Goal: Task Accomplishment & Management: Use online tool/utility

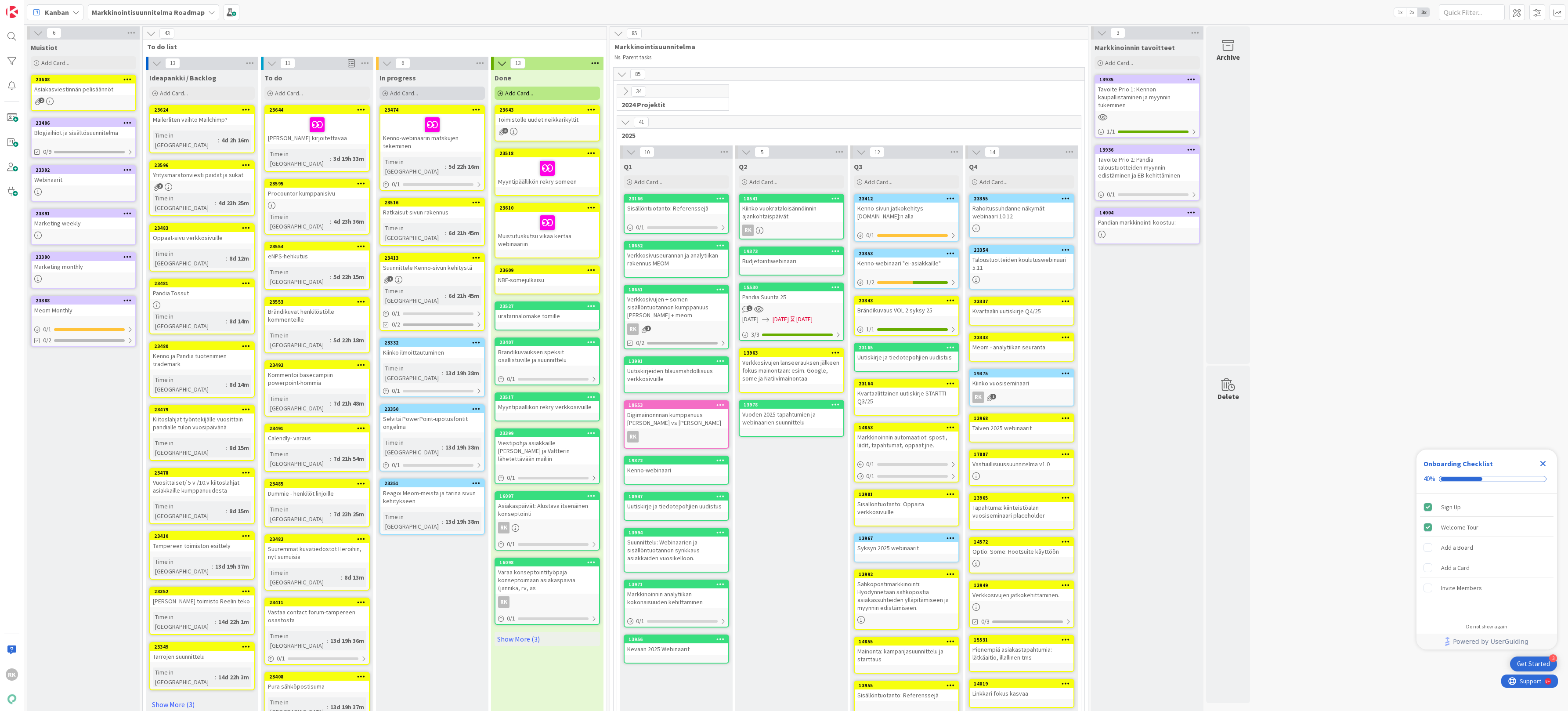
click at [407, 87] on div "Add Card..." at bounding box center [432, 93] width 105 height 13
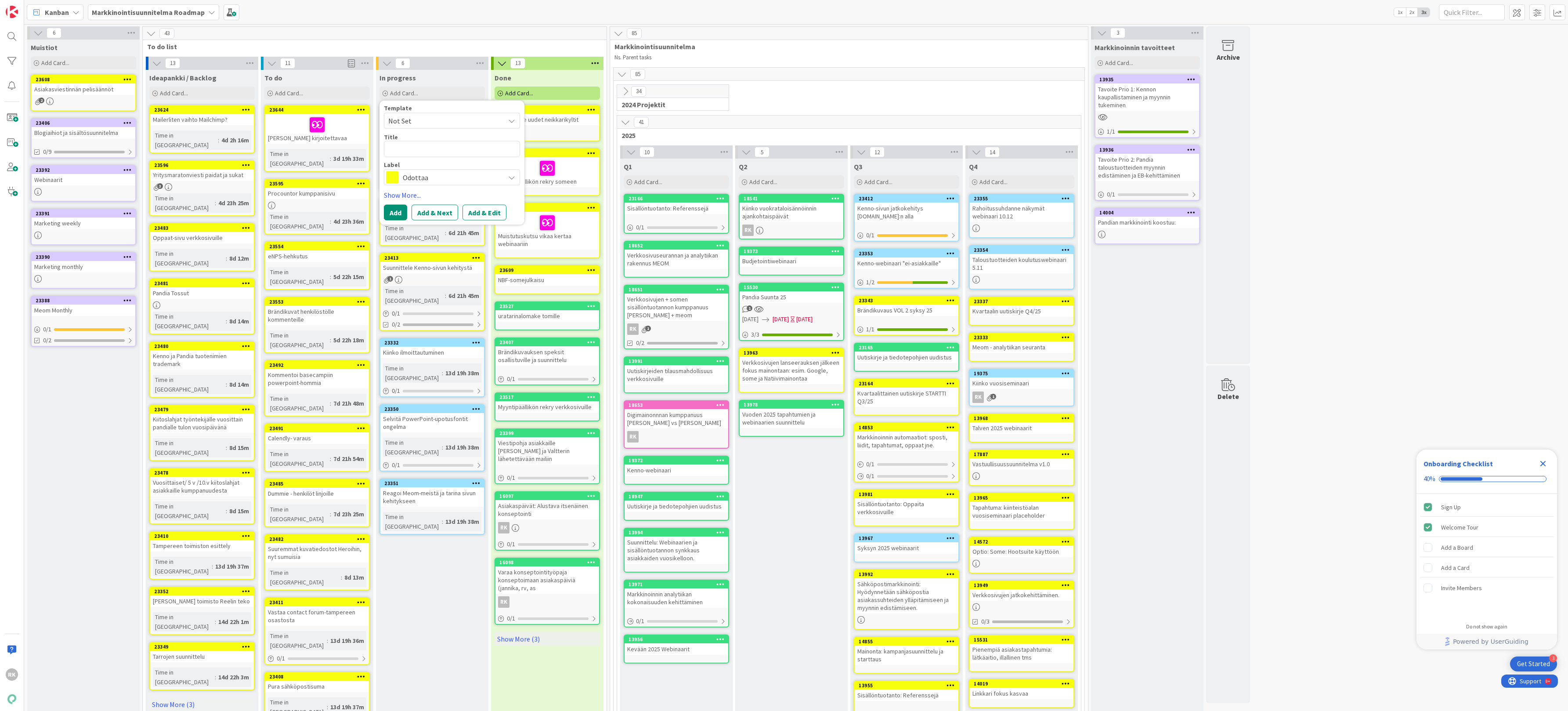
type textarea "x"
type textarea "K"
type textarea "x"
type textarea "Ki"
type textarea "x"
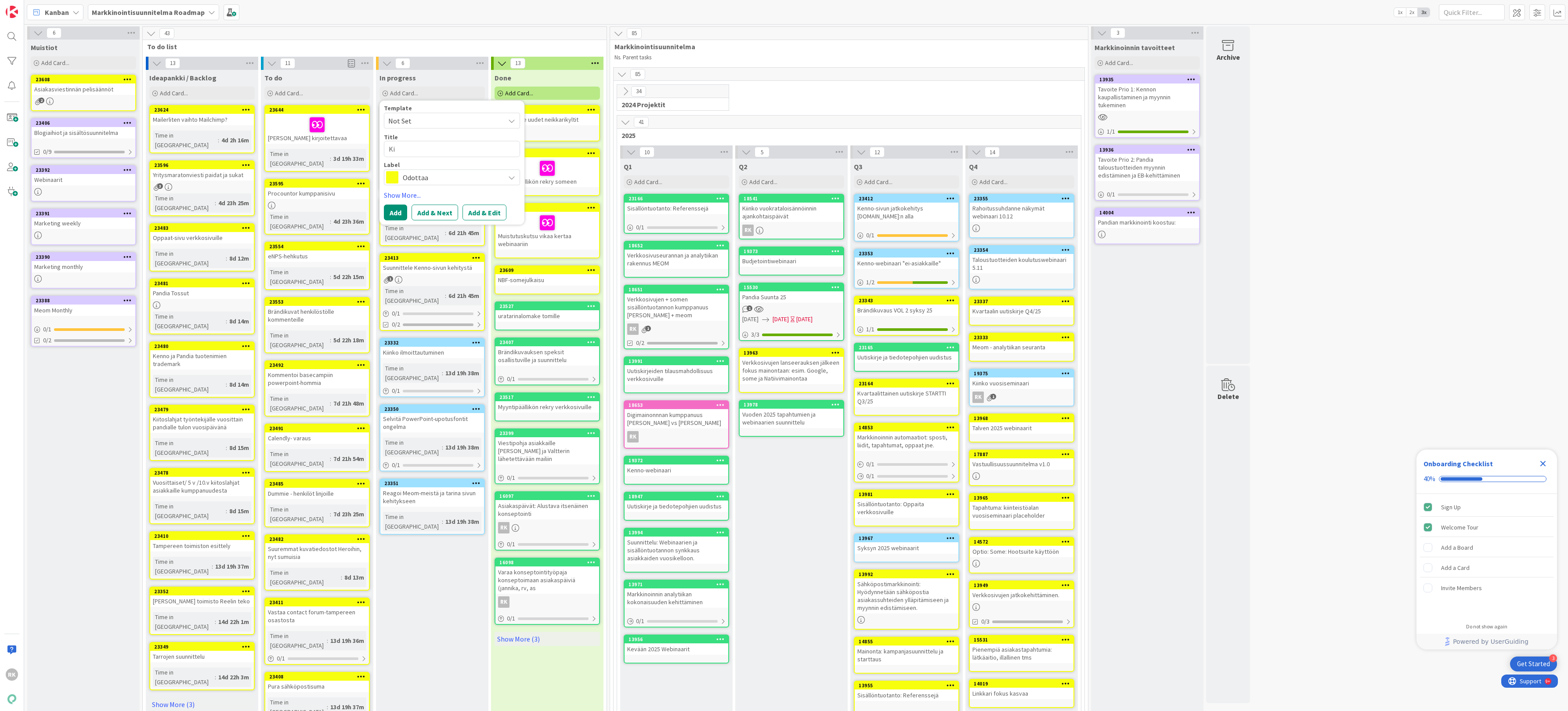
type textarea "Kii"
type textarea "x"
type textarea "Kiin"
type textarea "x"
type textarea "Kiint"
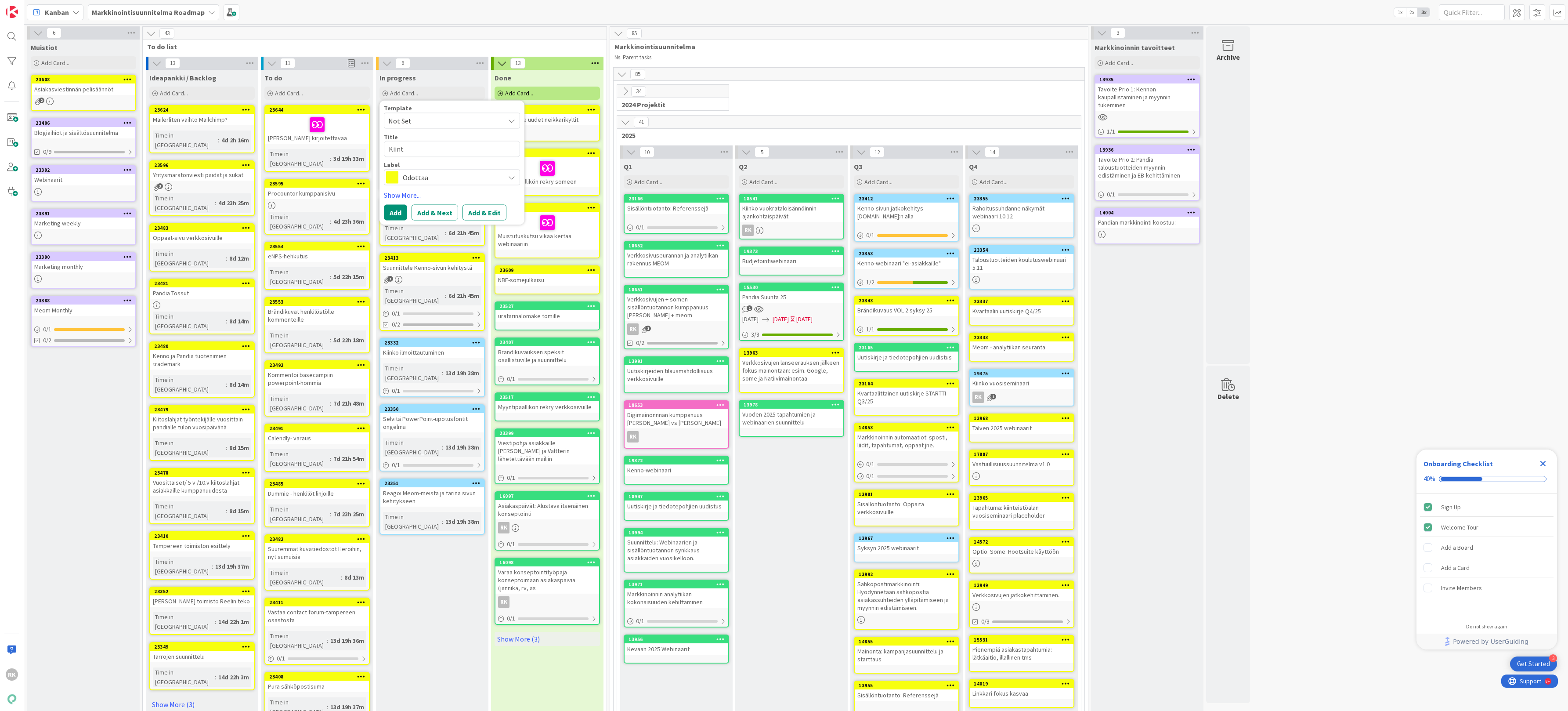
type textarea "x"
type textarea "Kiinte"
type textarea "x"
type textarea "Kiintei"
type textarea "x"
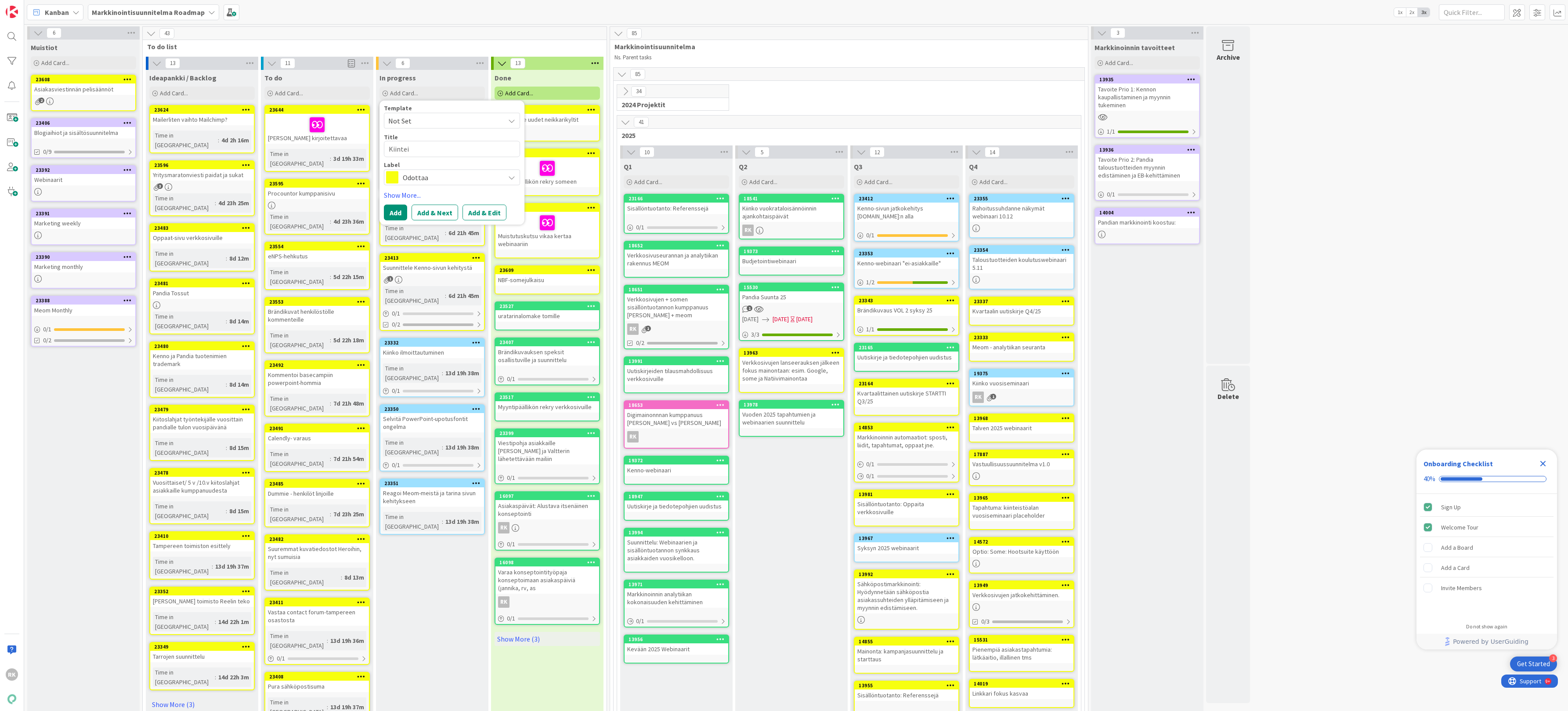
type textarea "Kiinteis"
type textarea "x"
type textarea "Kiinteist"
type textarea "x"
type textarea "Kiinteistö"
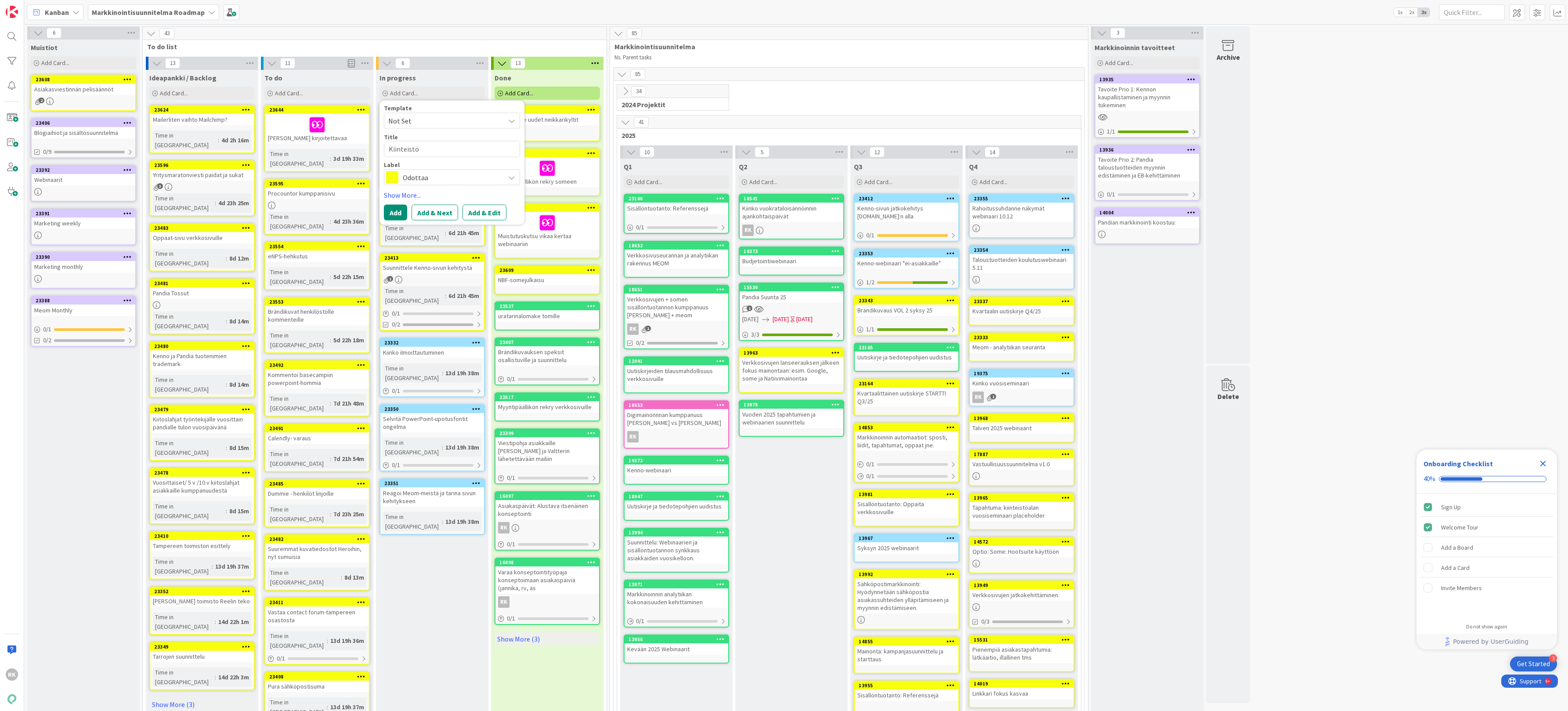
type textarea "x"
type textarea "Kiinteistöa"
type textarea "x"
type textarea "Kiinteistöal"
type textarea "x"
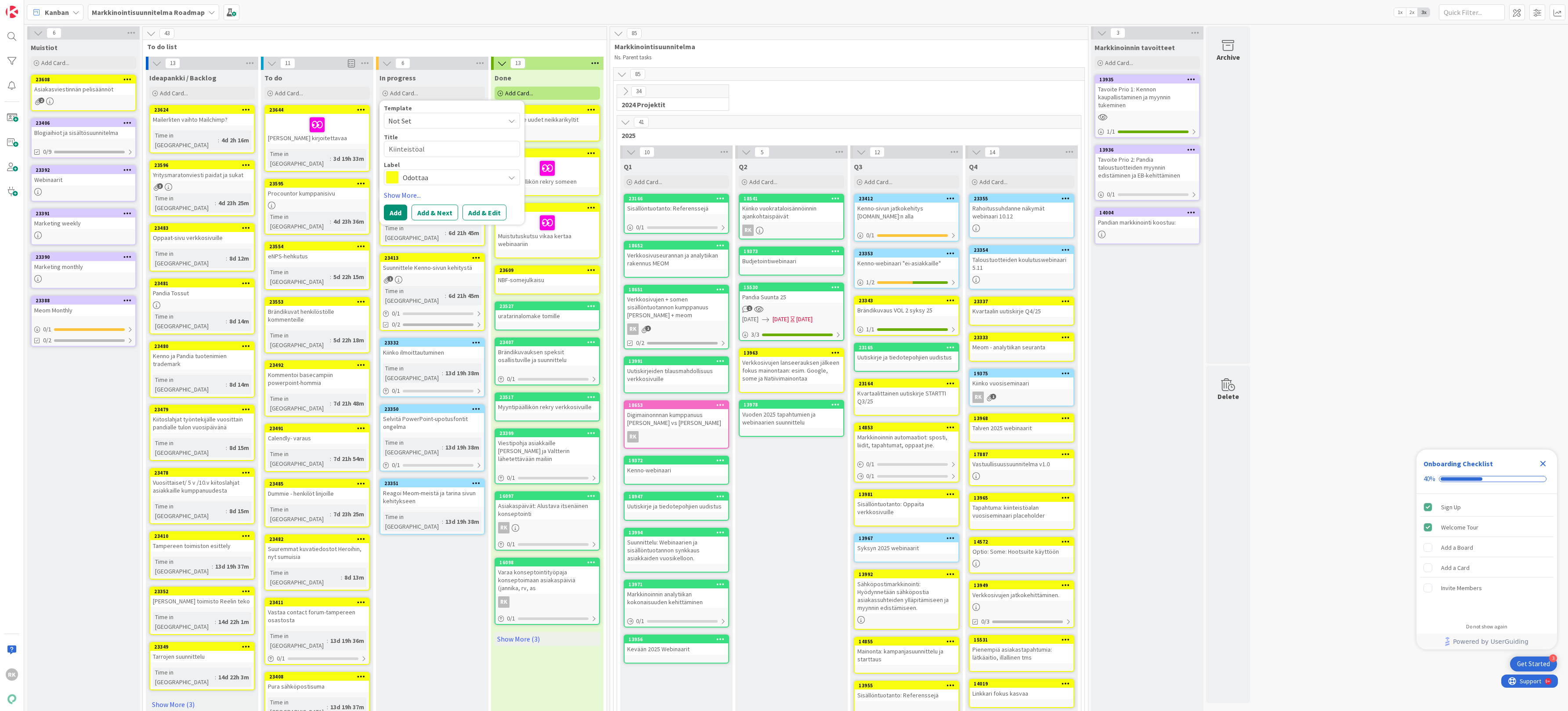
type textarea "Kiinteistöala"
type textarea "x"
type textarea "Kiinteistöala"
type textarea "x"
type textarea "Kiinteistöala"
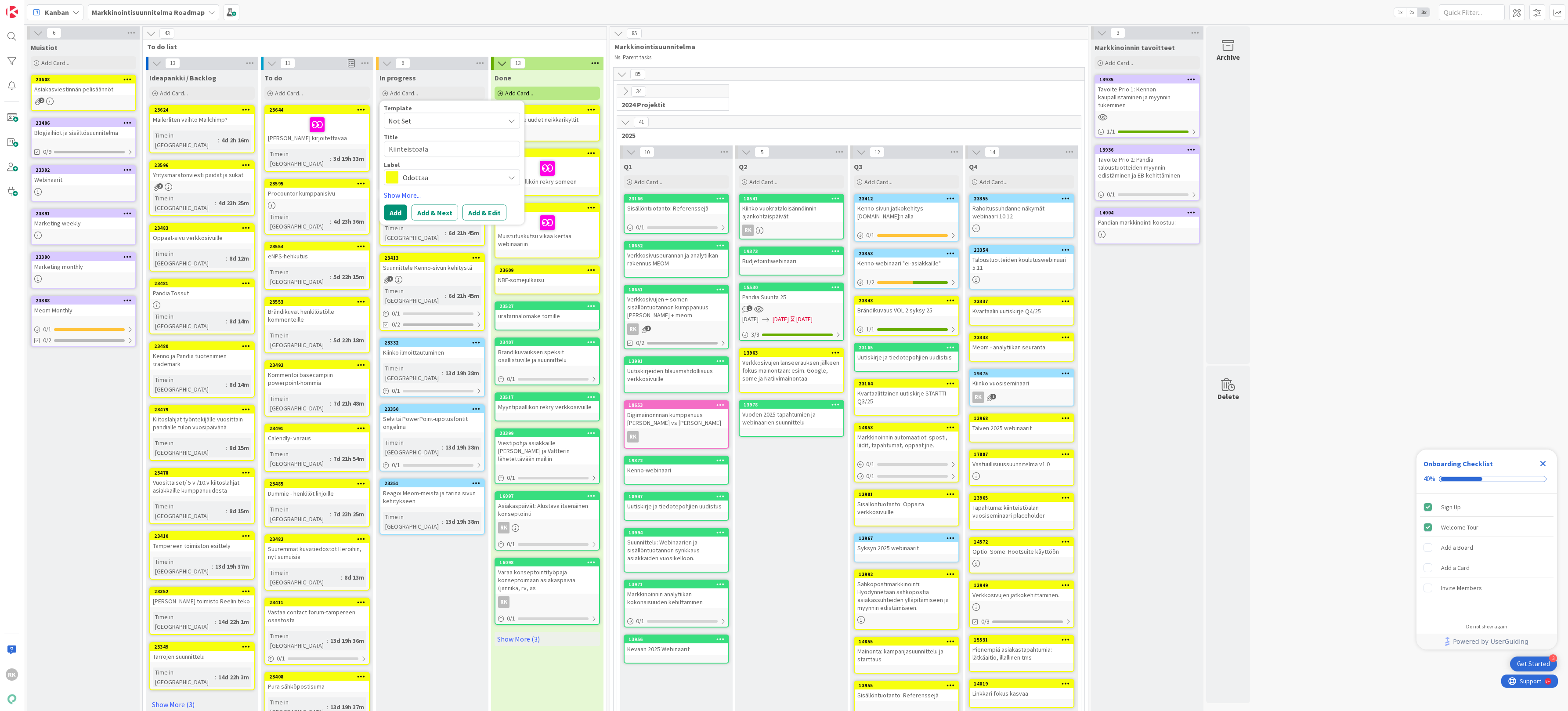
type textarea "x"
type textarea "Kiinteistöalan"
type textarea "x"
type textarea "Kiinteistöalan"
type textarea "x"
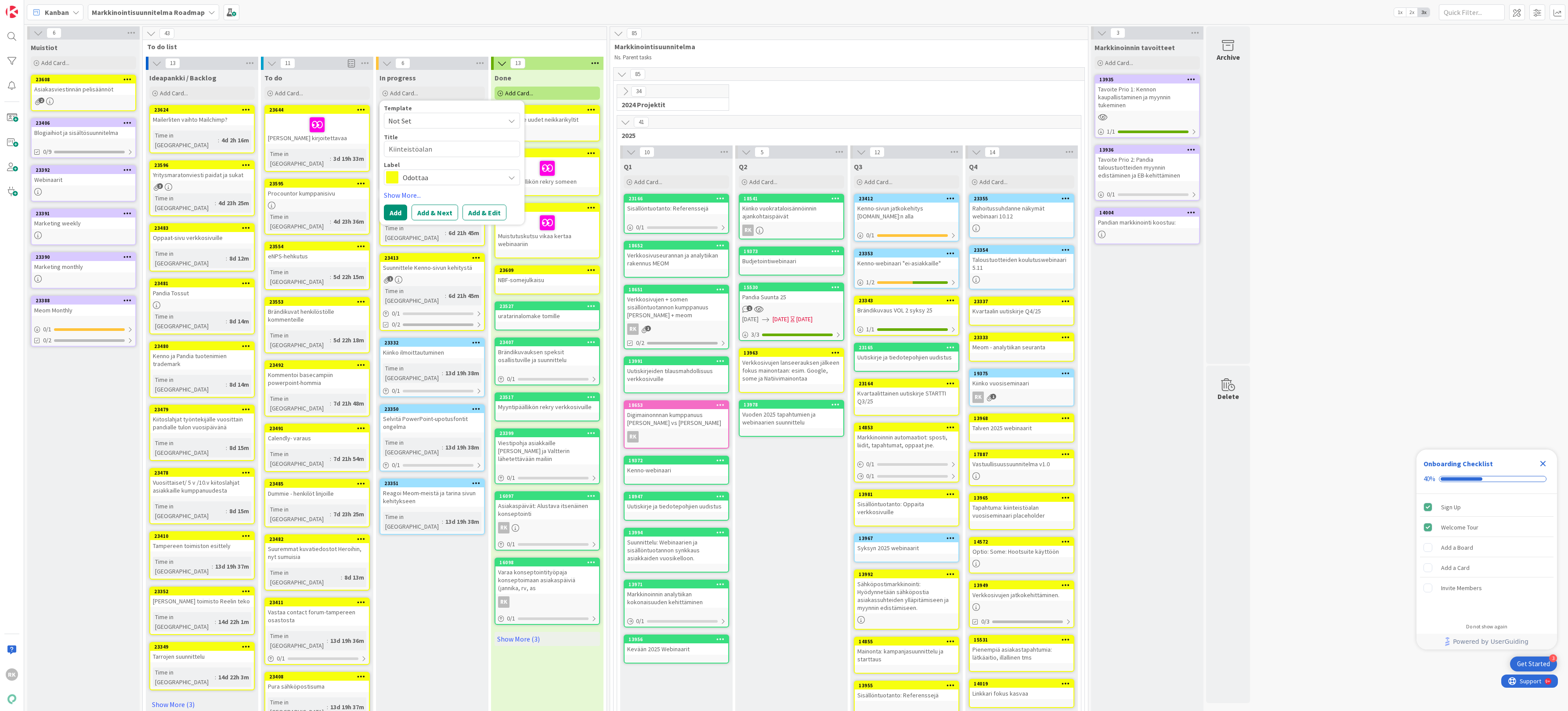
type textarea "Kiinteistöalan t"
type textarea "x"
type textarea "Kiinteistöalan ta"
type textarea "x"
type textarea "Kiinteistöalan tal"
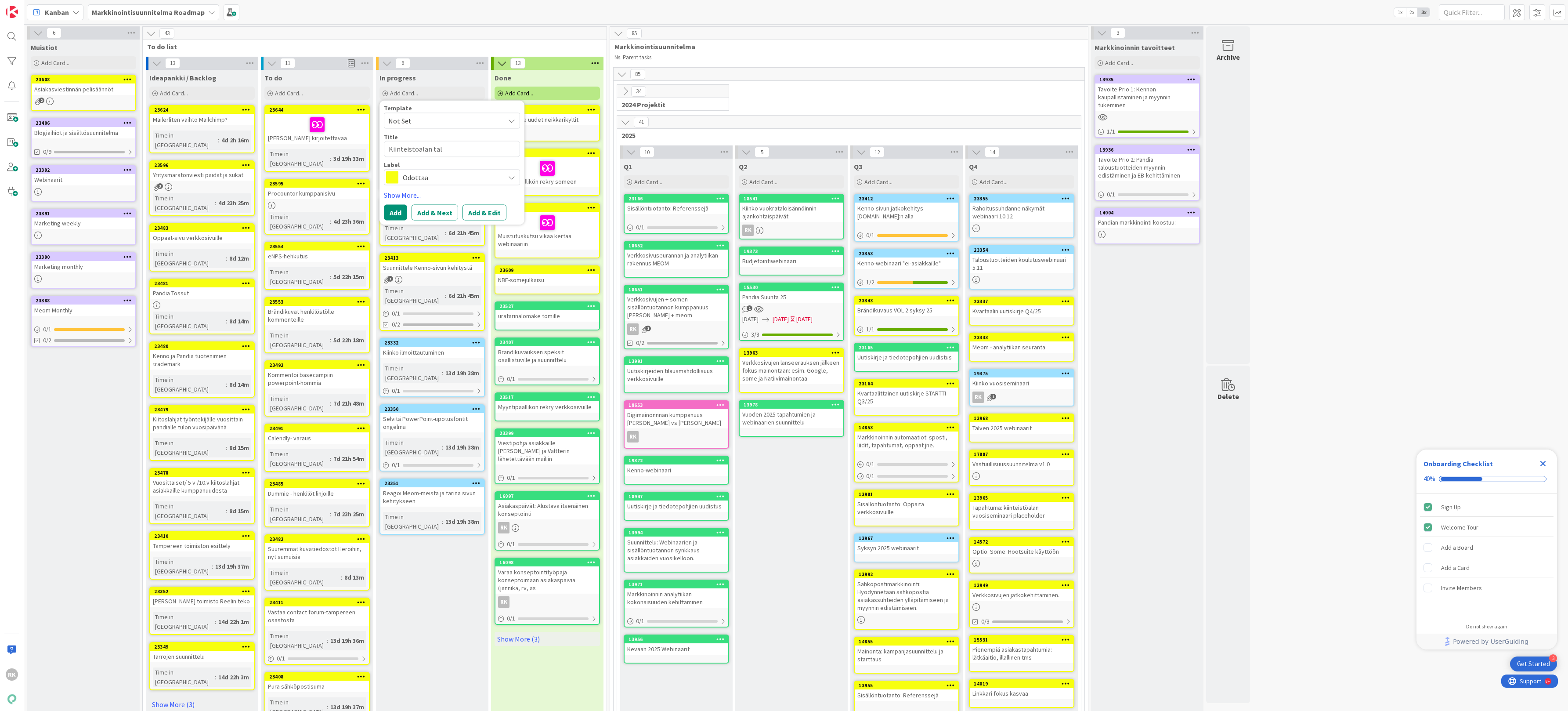
type textarea "x"
type textarea "Kiinteistöalan talo"
type textarea "x"
type textarea "Kiinteistöalan talou"
type textarea "x"
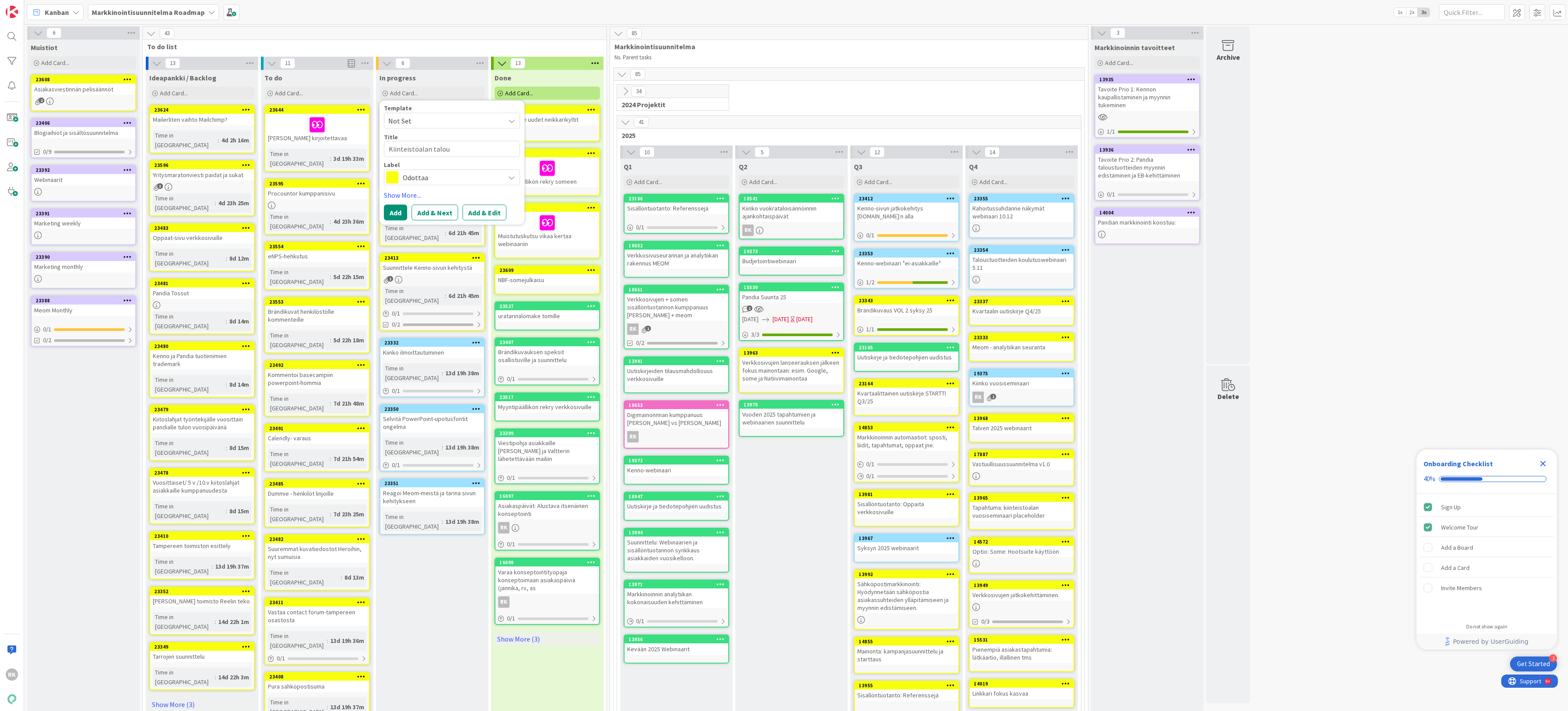
type textarea "Kiinteistöalan talous"
type textarea "x"
type textarea "Kiinteistöalan talousf"
type textarea "x"
type textarea "Kiinteistöalan talousfo"
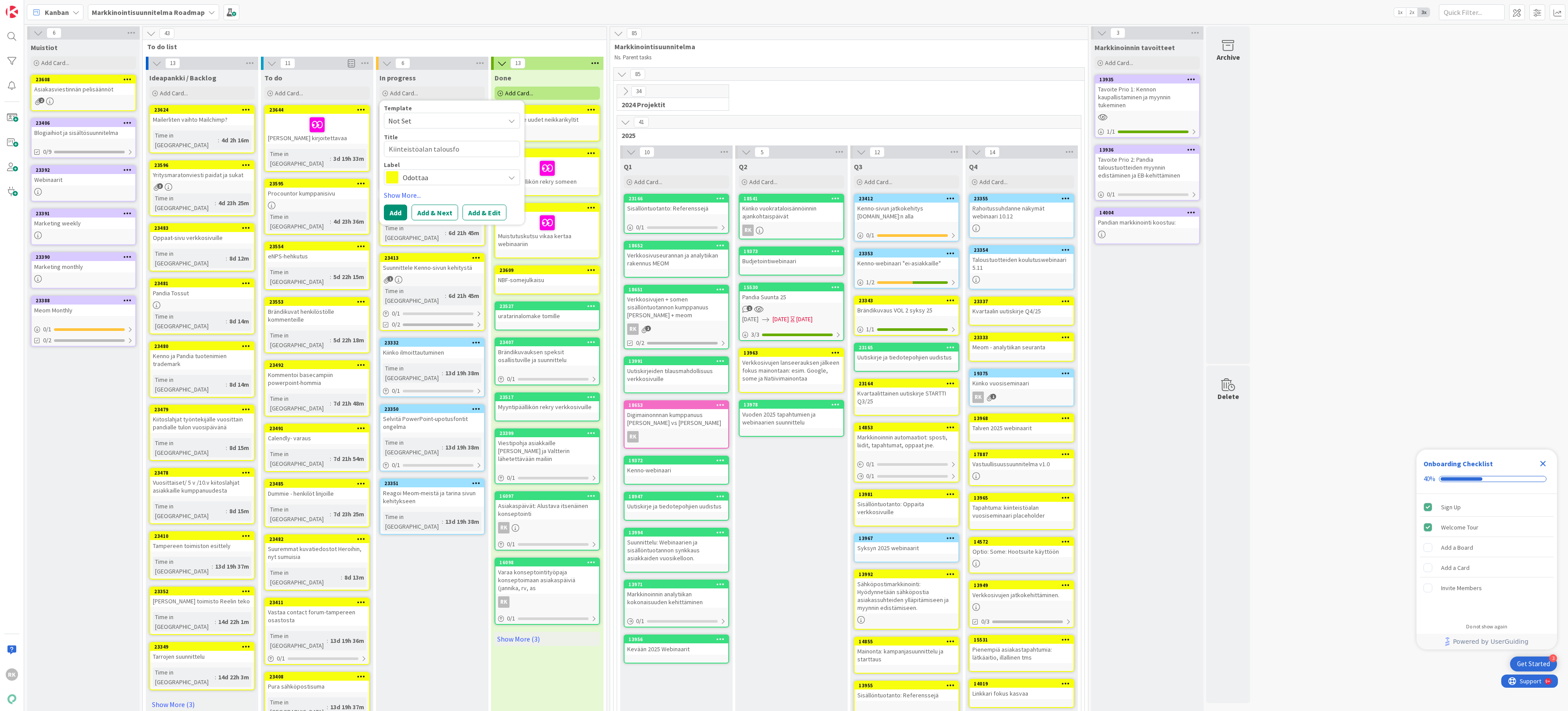
type textarea "x"
type textarea "Kiinteistöalan talousfoo"
type textarea "x"
type textarea "Kiinteistöalan talousfoor"
type textarea "x"
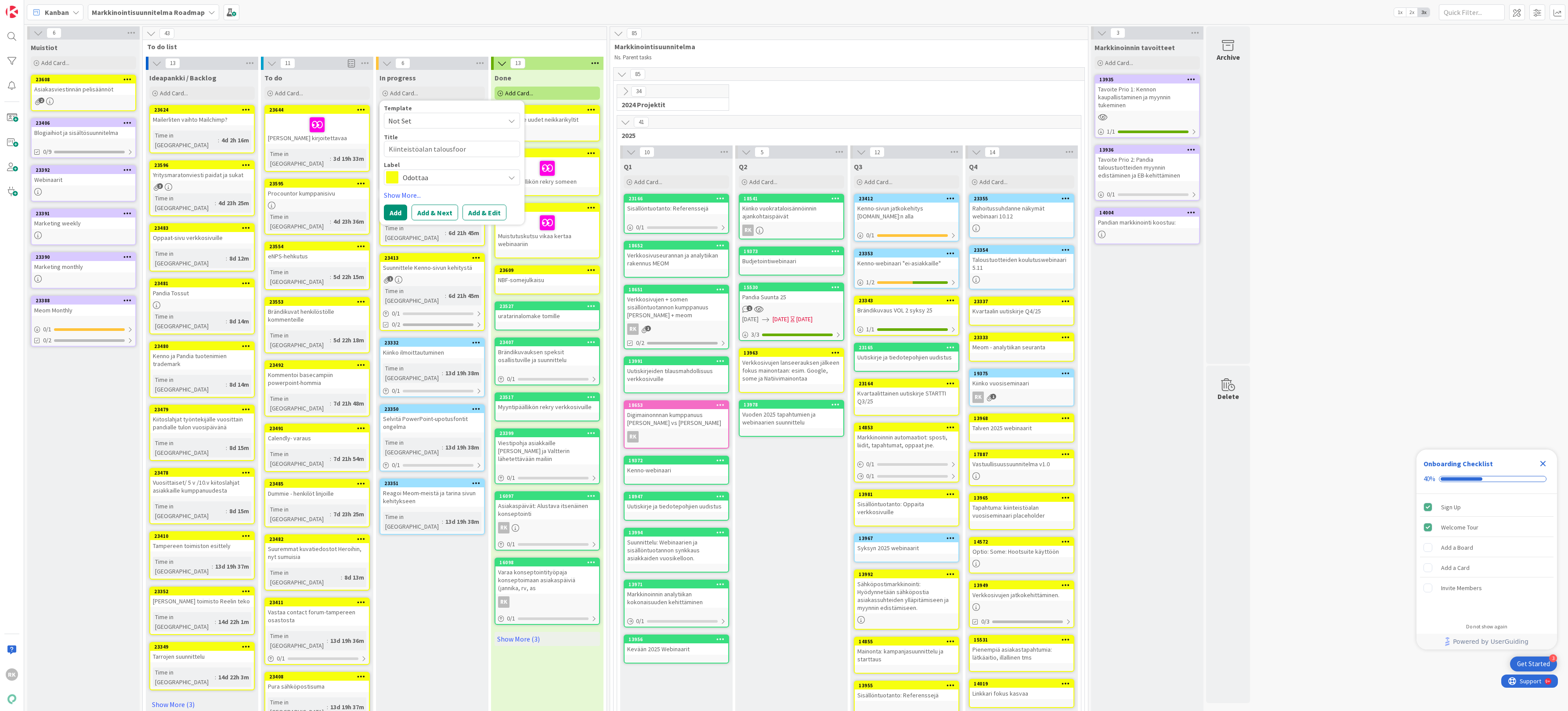
type textarea "Kiinteistöalan talousfooru"
type textarea "x"
type textarea "Kiinteistöalan talousfoorum"
type textarea "x"
type textarea "Kiinteistöalan talousfoorumi"
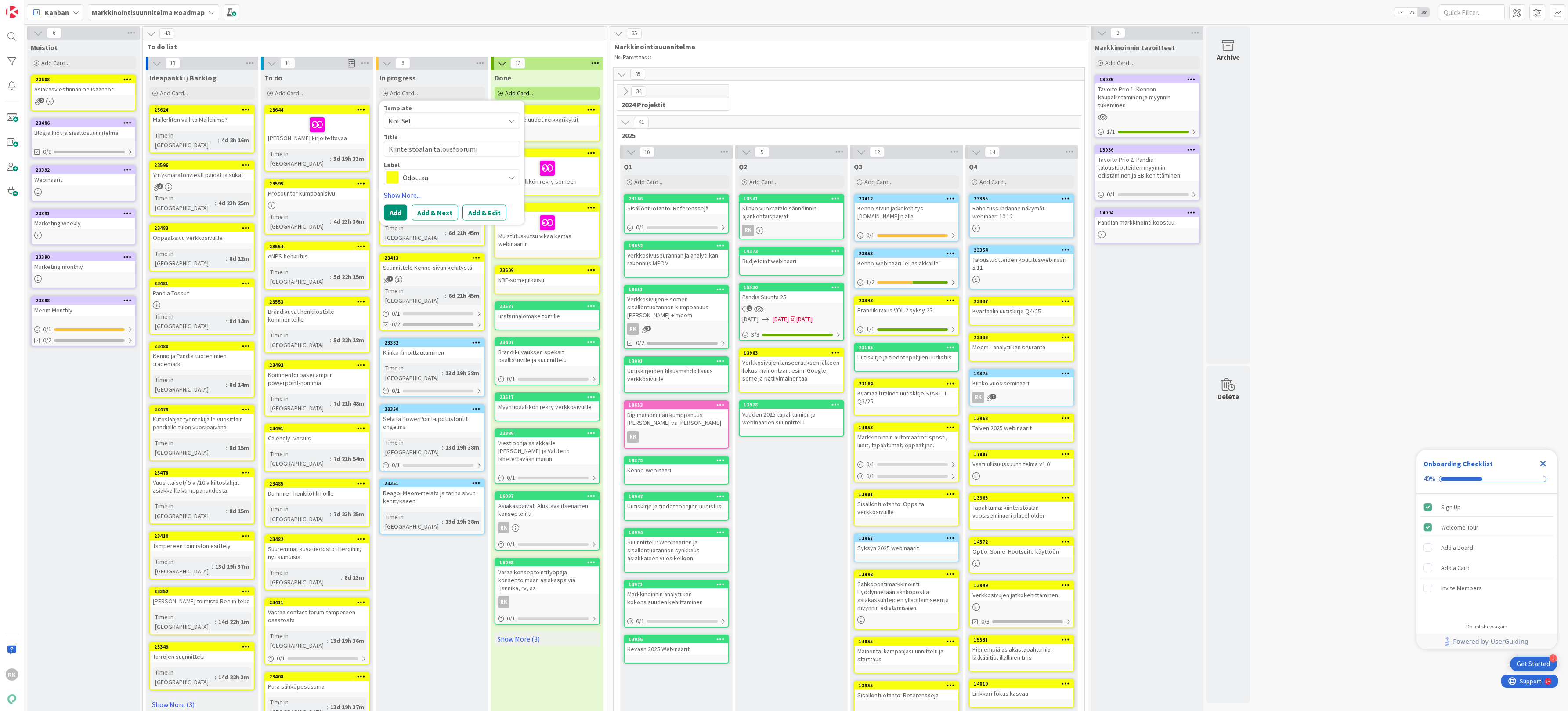
type textarea "x"
type textarea "Kiinteistöalan talousfoorumi"
type textarea "x"
type textarea "Kiinteistöalan talousfoorumi i"
type textarea "x"
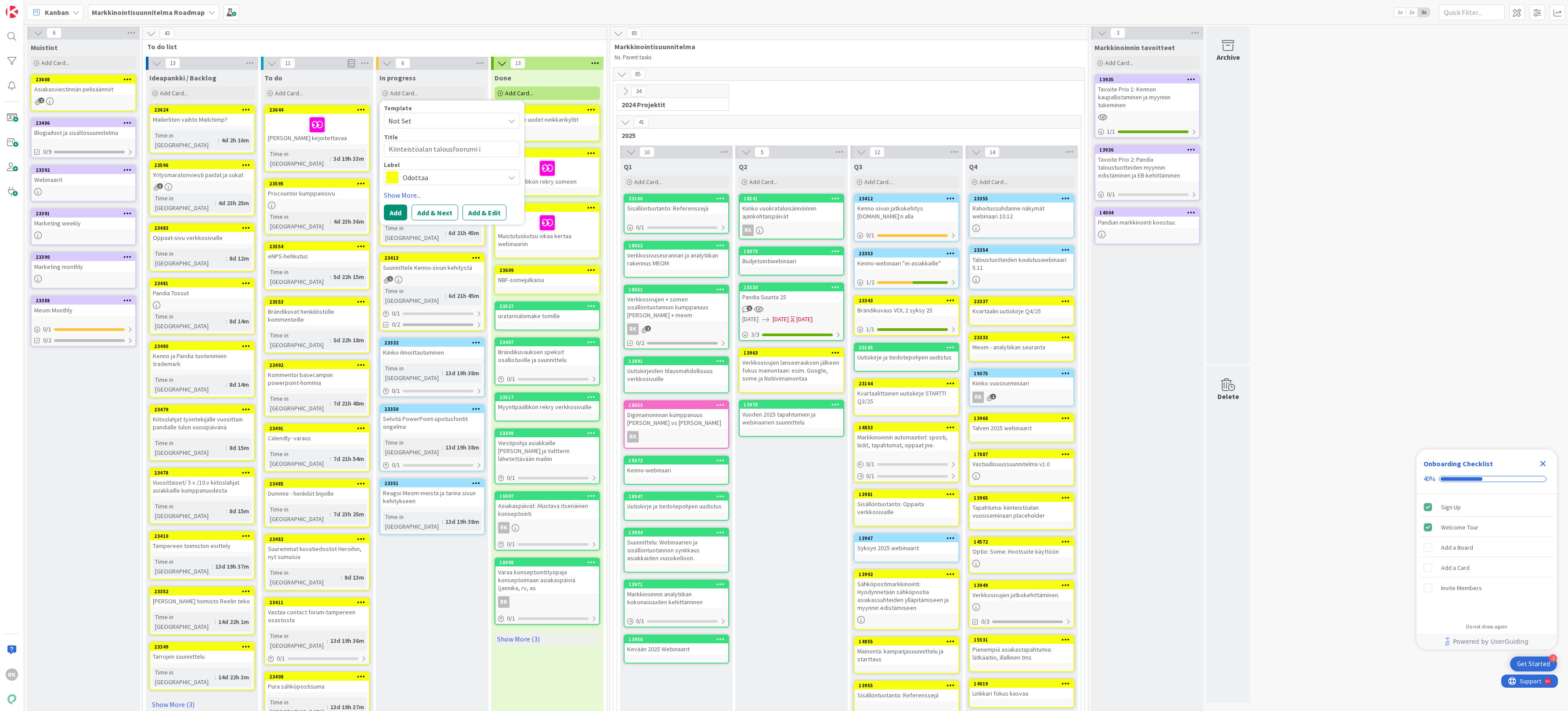
type textarea "Kiinteistöalan talousfoorumi il"
type textarea "x"
type textarea "Kiinteistöalan talousfoorumi ilm"
type textarea "x"
type textarea "Kiinteistöalan talousfoorumi ilmo"
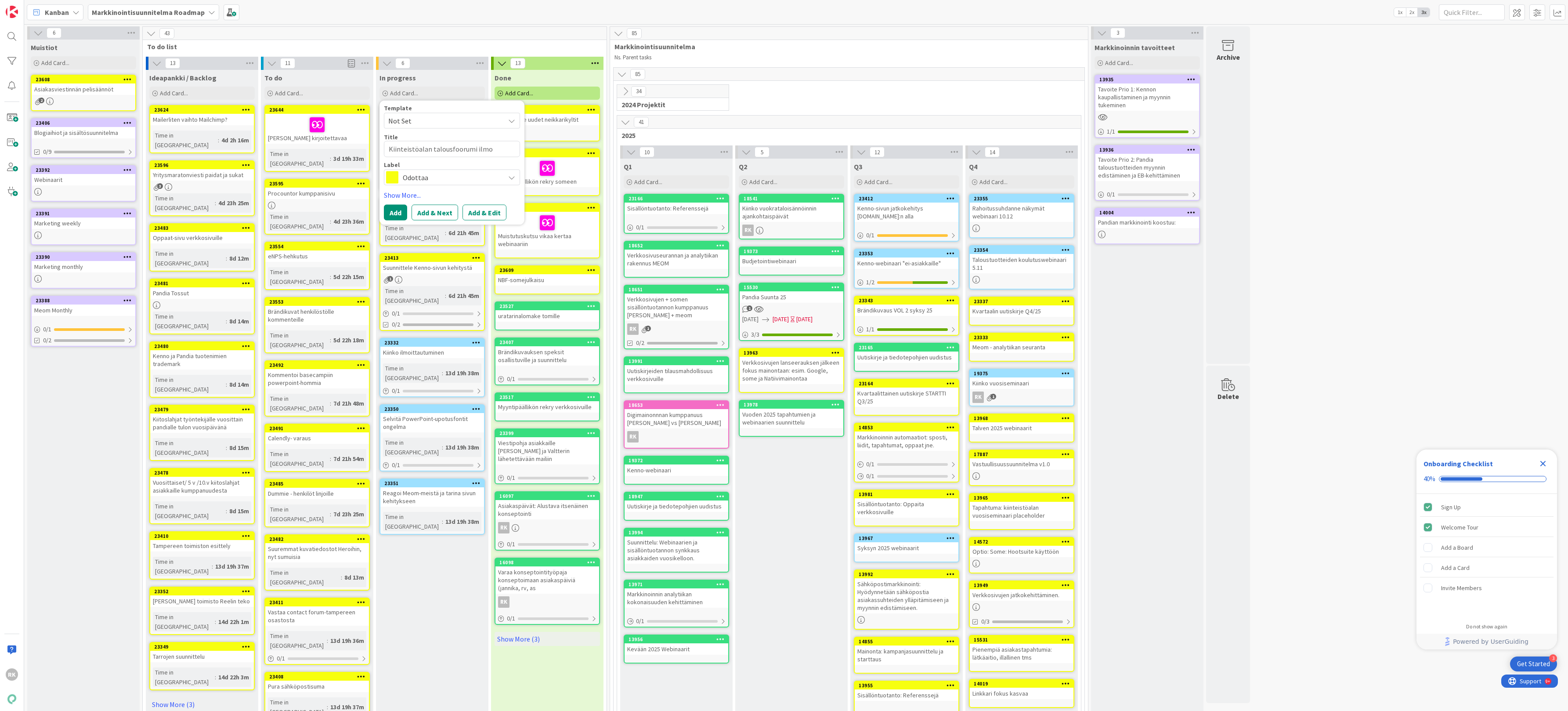
type textarea "x"
type textarea "Kiinteistöalan talousfoorumi ilmot"
type textarea "x"
type textarea "Kiinteistöalan talousfoorumi ilmo"
type textarea "x"
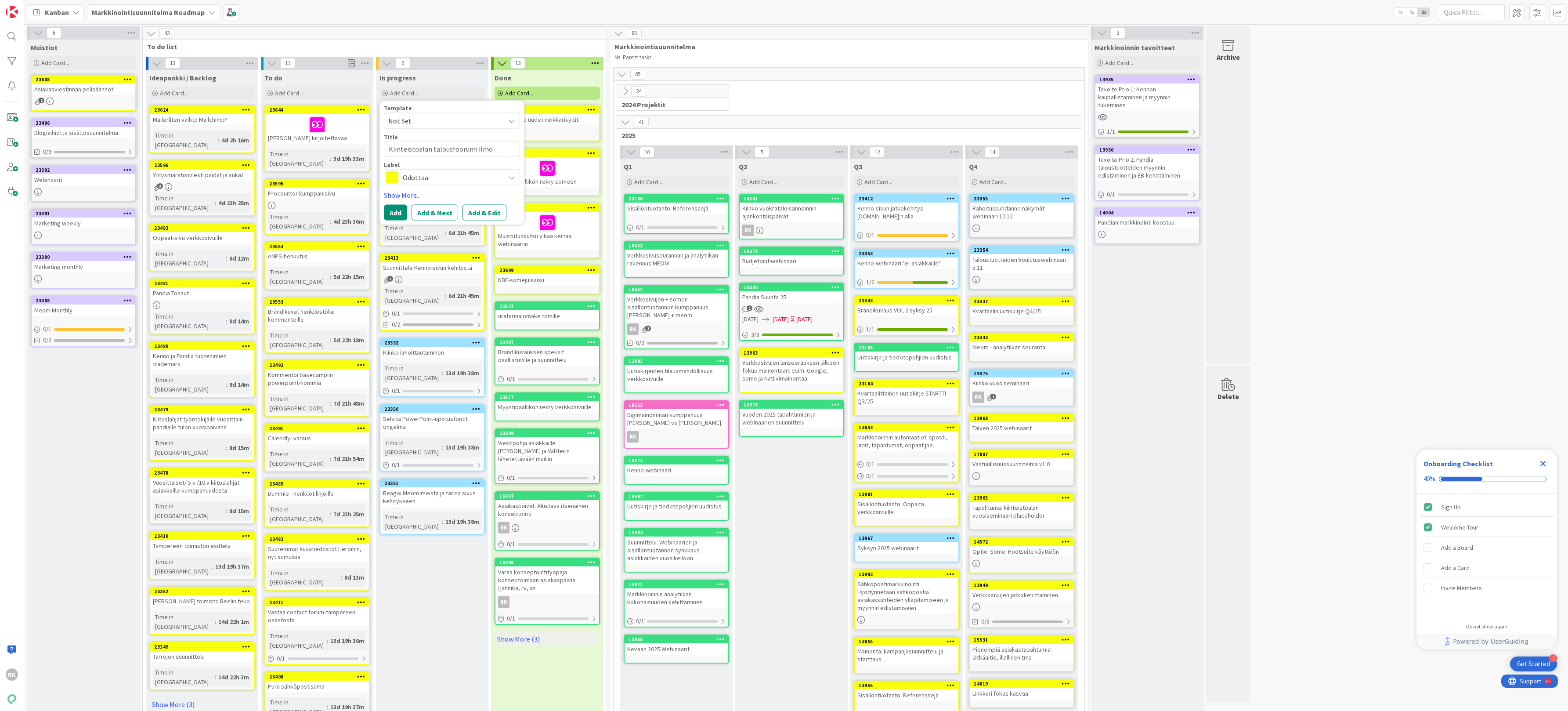
type textarea "Kiinteistöalan talousfoorumi ilmoi"
type textarea "x"
type textarea "Kiinteistöalan talousfoorumi ilmoit"
type textarea "x"
type textarea "Kiinteistöalan talousfoorumi ilmoitt"
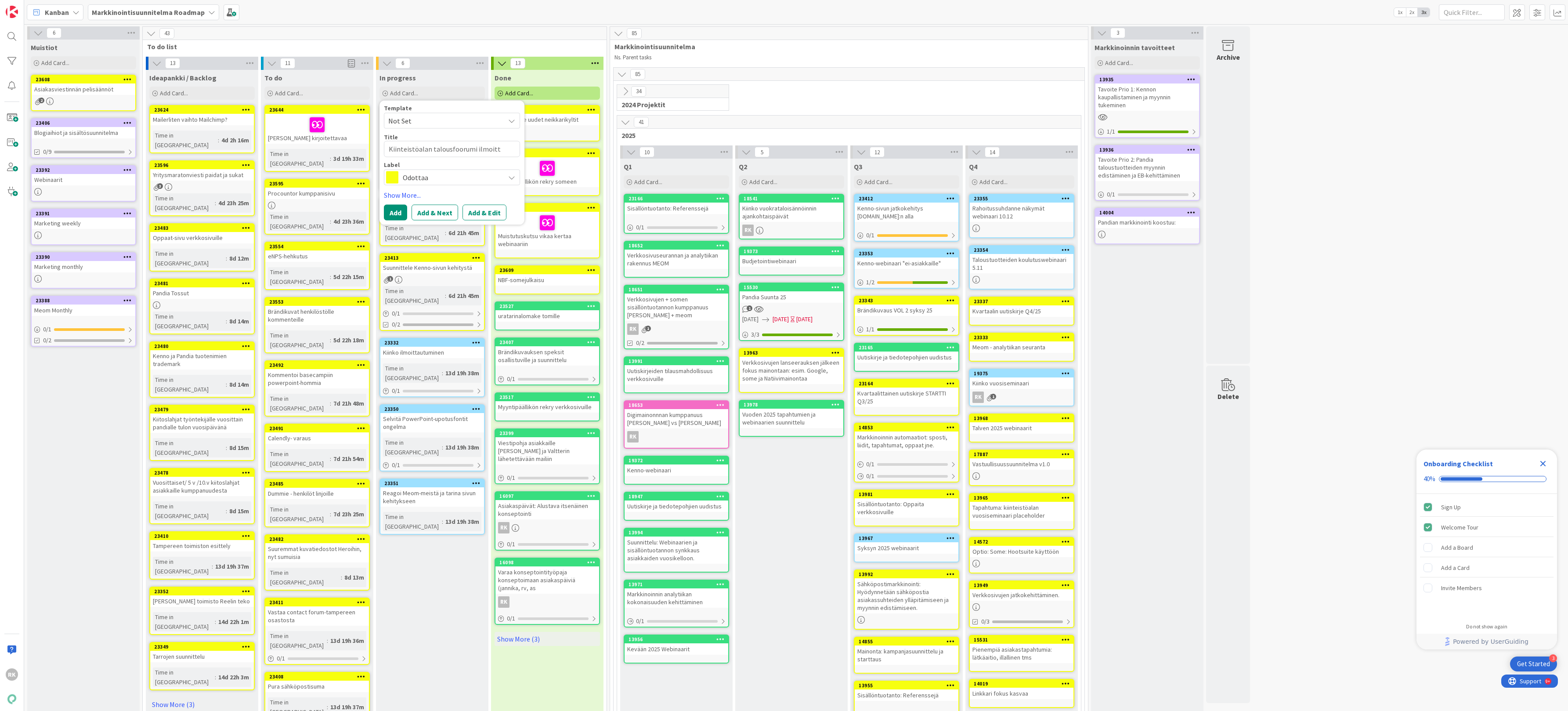
type textarea "x"
type textarea "Kiinteistöalan talousfoorumi ilmoitta"
type textarea "x"
type textarea "Kiinteistöalan talousfoorumi ilmoittau"
type textarea "x"
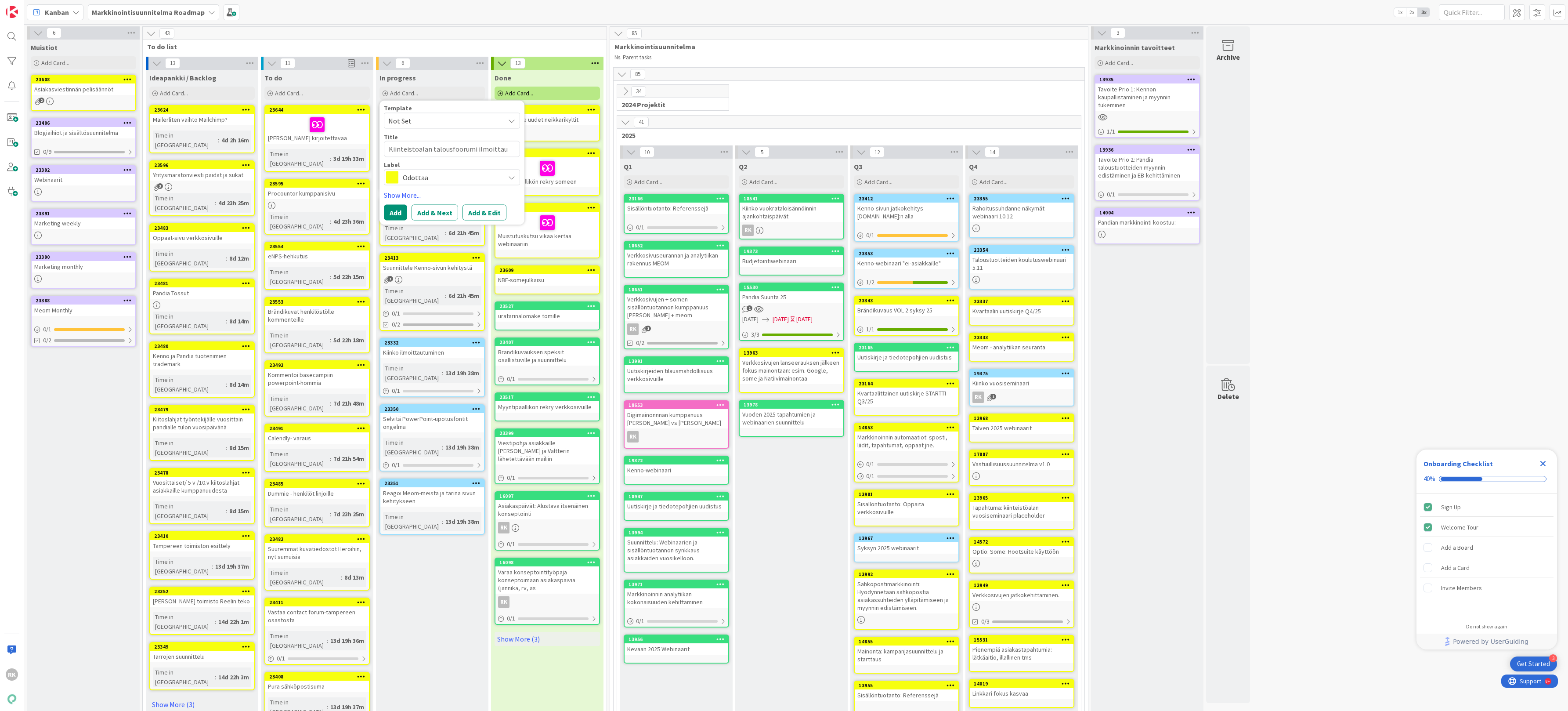
type textarea "Kiinteistöalan talousfoorumi ilmoittaut"
type textarea "x"
type textarea "Kiinteistöalan talousfoorumi ilmoittautu"
type textarea "x"
type textarea "Kiinteistöalan talousfoorumi ilmoittautum"
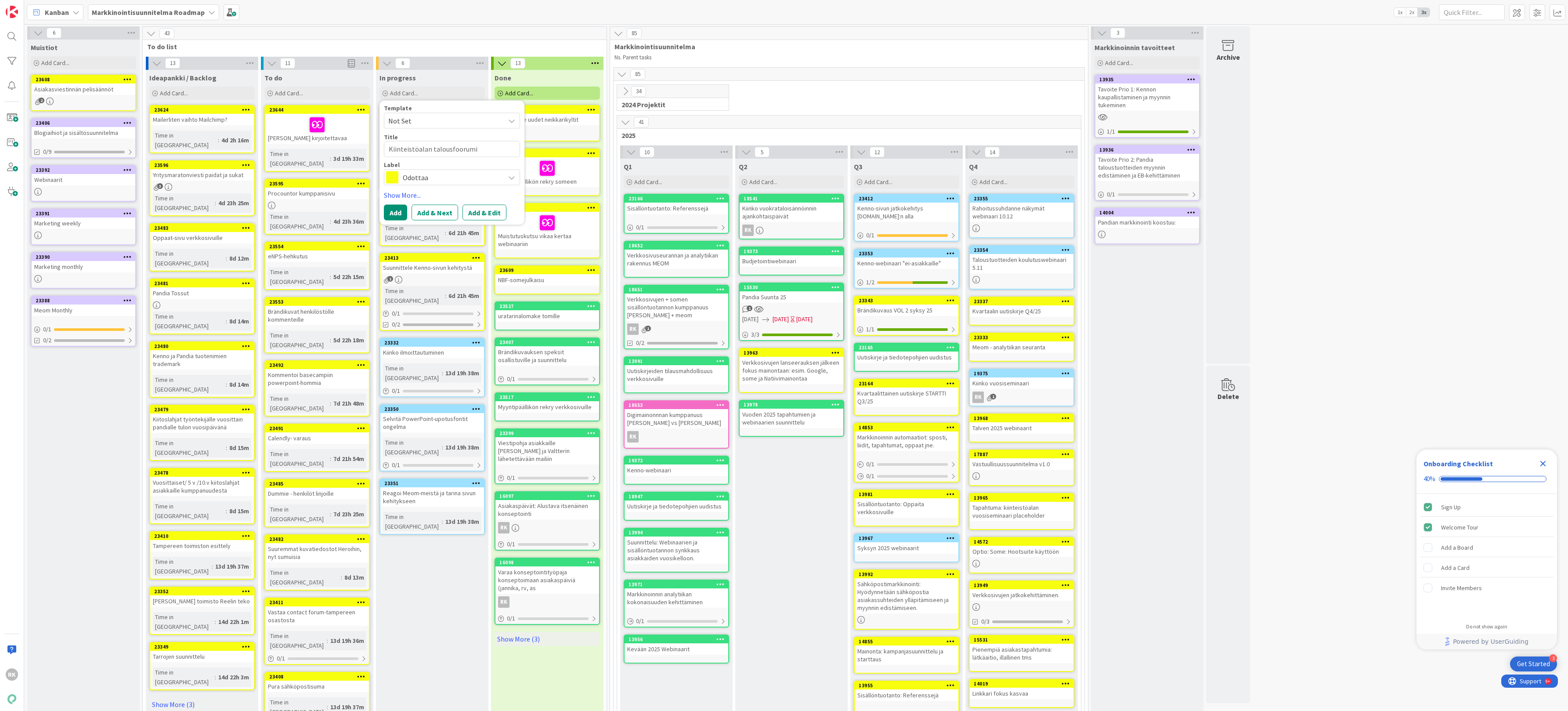
type textarea "x"
type textarea "Kiinteistöalan talousfoorumi ilmoittautumi"
type textarea "x"
type textarea "Kiinteistöalan talousfoorumi ilmoittautumis"
type textarea "x"
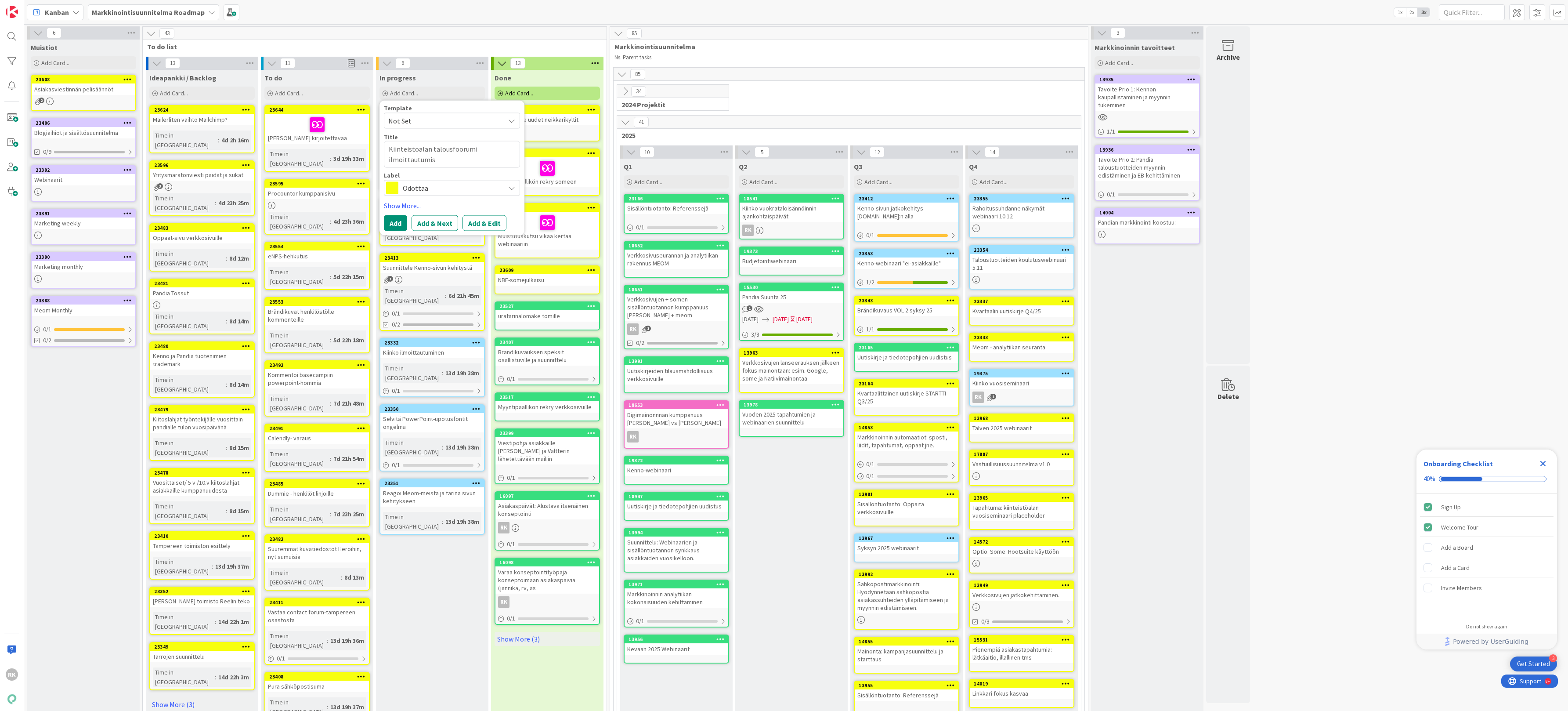
type textarea "Kiinteistöalan talousfoorumi ilmoittautumise"
type textarea "x"
type textarea "Kiinteistöalan talousfoorumi ilmoittautumiset"
click at [395, 219] on button "Add" at bounding box center [395, 223] width 23 height 15
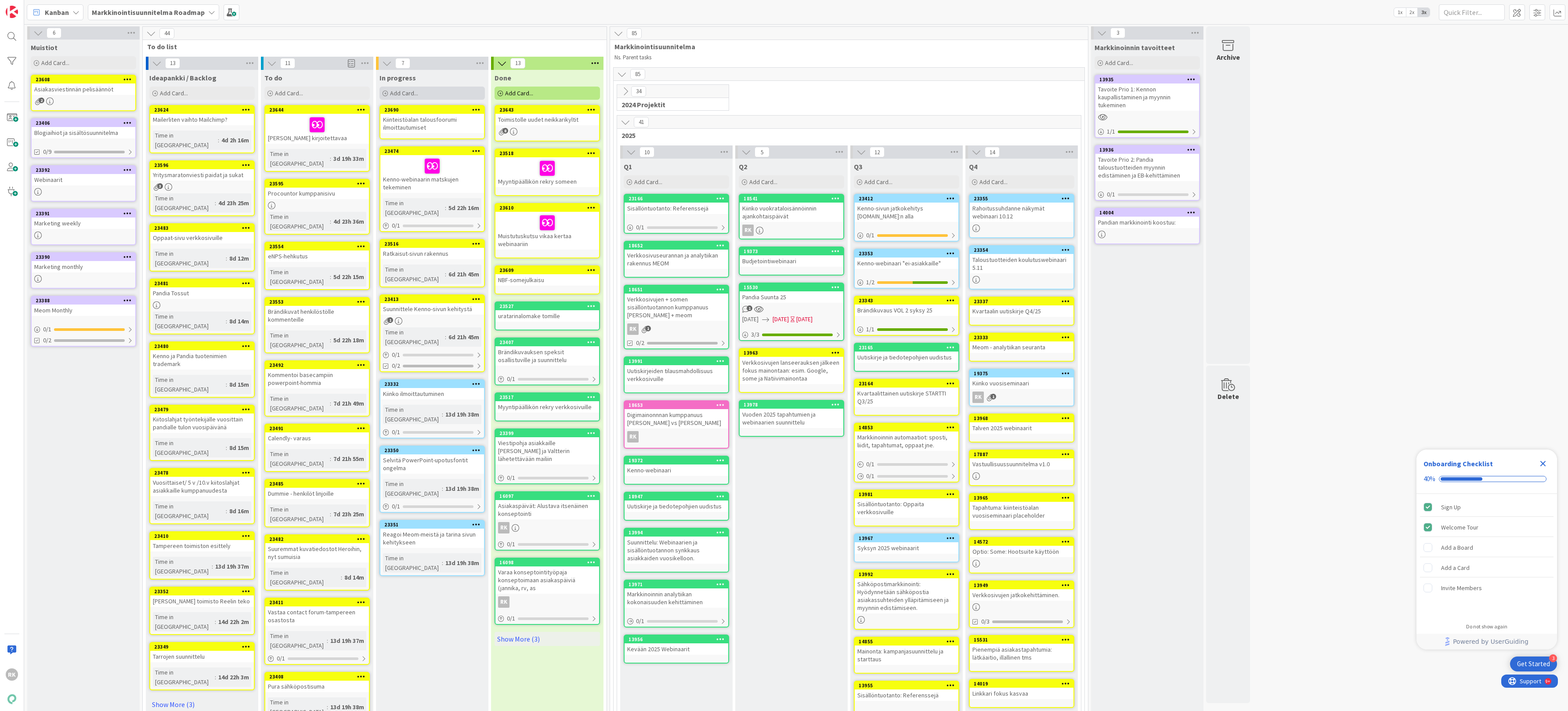
click at [425, 89] on div "Add Card..." at bounding box center [432, 93] width 105 height 13
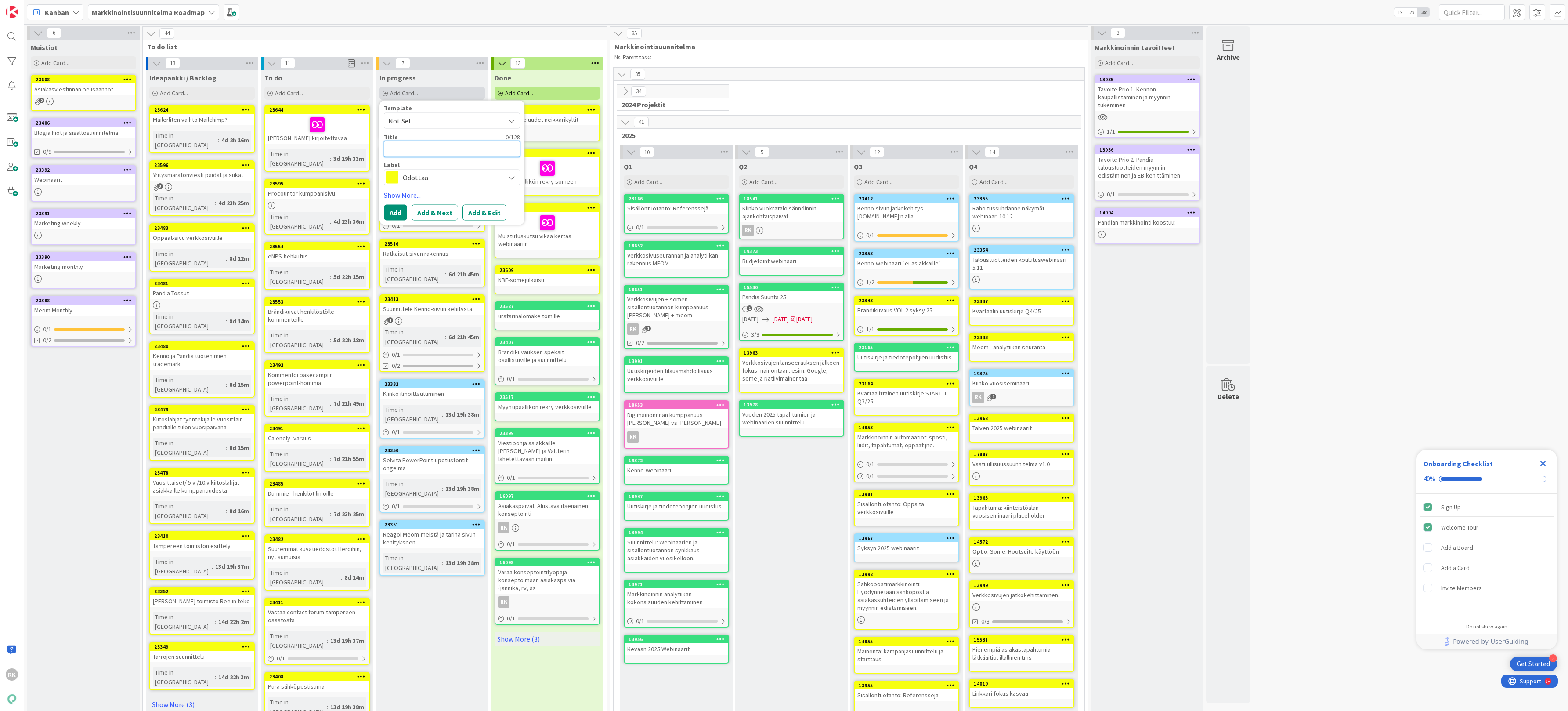
type textarea "x"
type textarea "K"
type textarea "x"
type textarea "Ki"
type textarea "x"
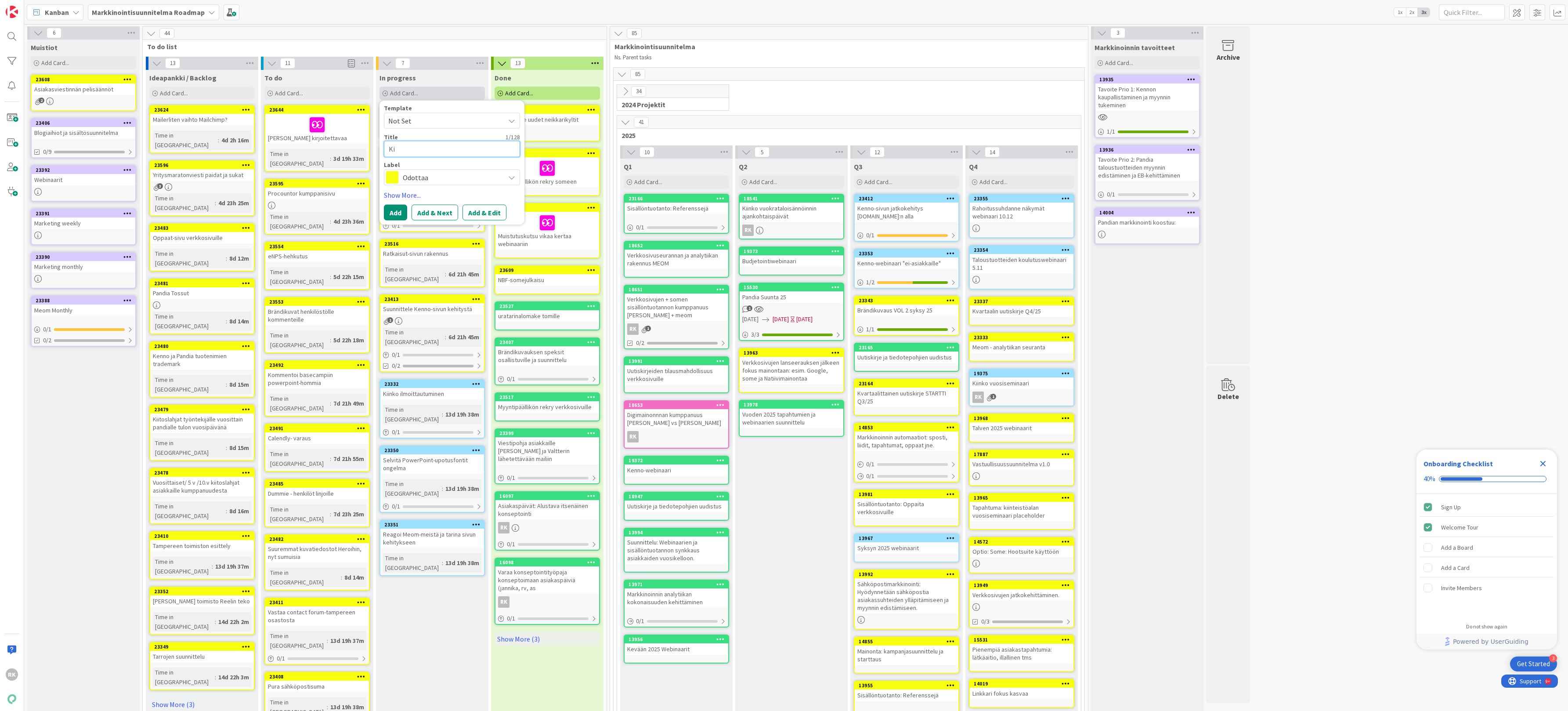
type textarea "Kii"
type textarea "x"
type textarea "Kiin"
type textarea "x"
type textarea "Kiink"
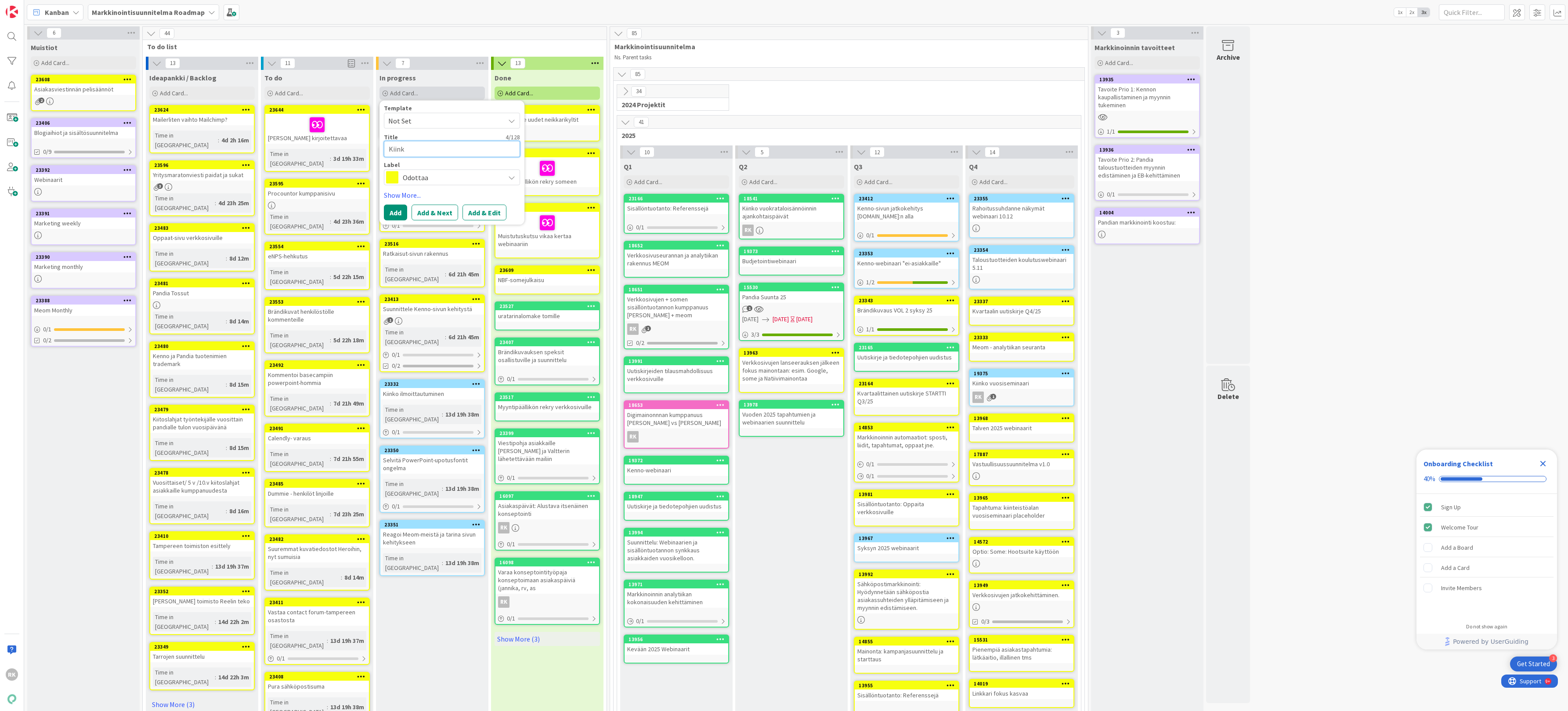
type textarea "x"
type textarea "Kiinko"
type textarea "x"
type textarea "Kiinko"
type textarea "x"
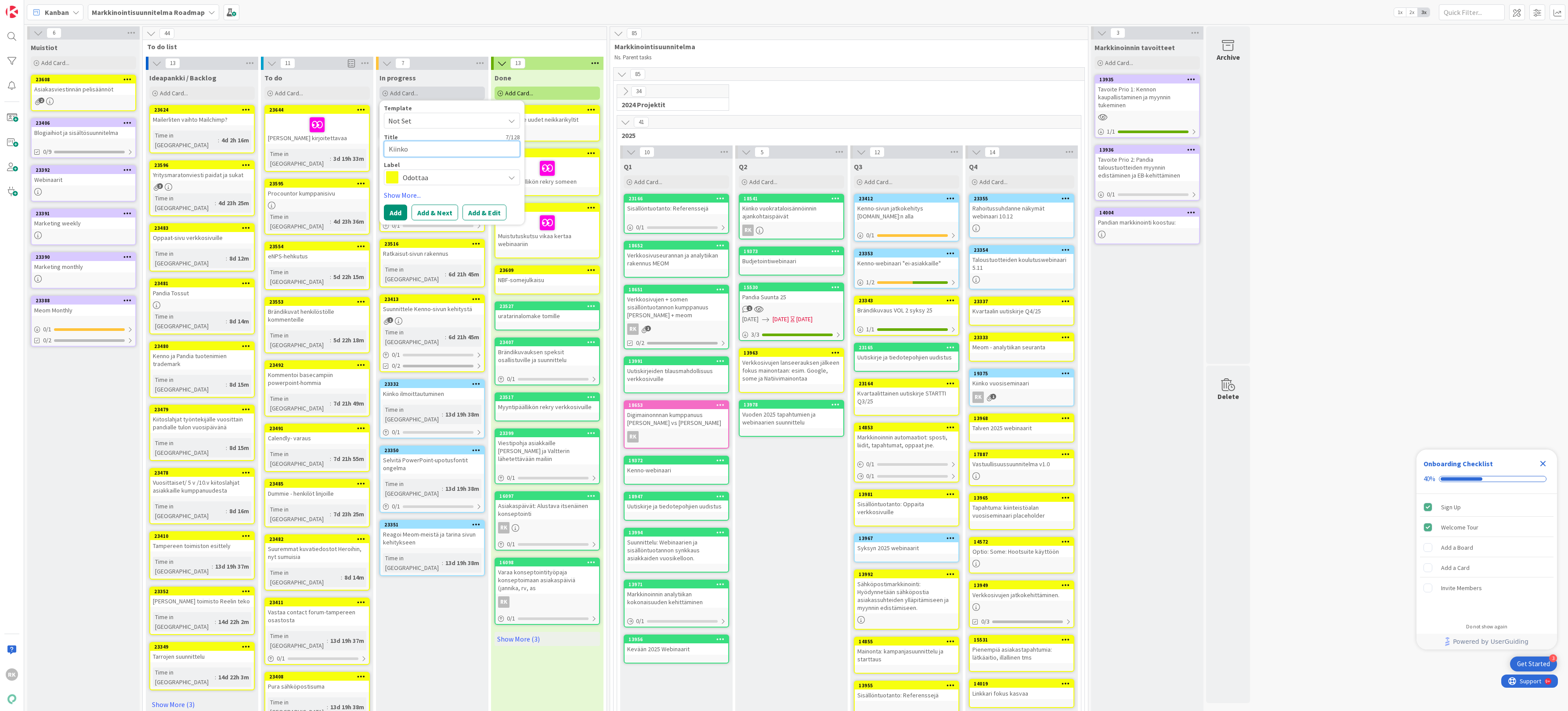
type textarea "Kiinko v"
type textarea "x"
type textarea "Kiinko vu"
type textarea "x"
type textarea "Kiinko vuo"
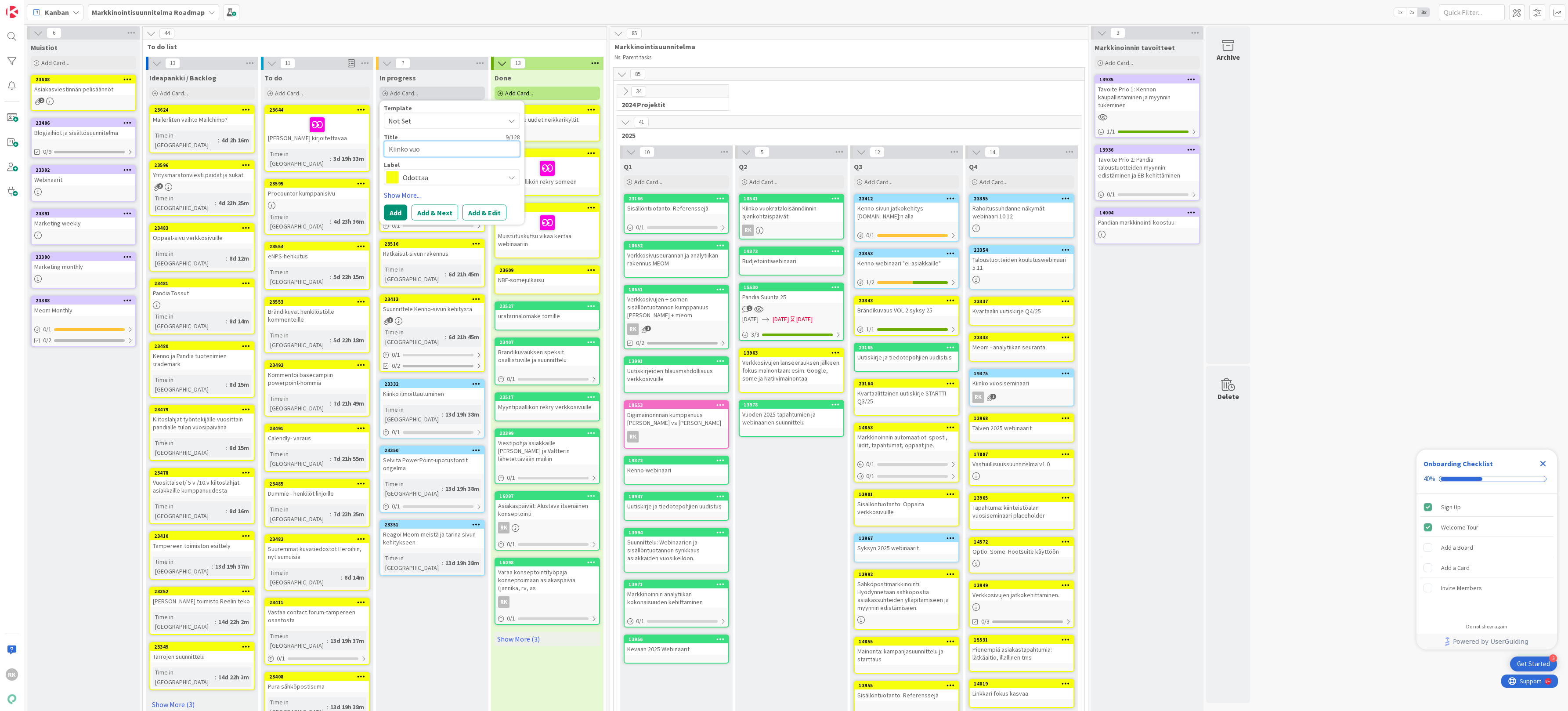
type textarea "x"
type textarea "Kiinko vuos"
type textarea "x"
type textarea "Kiinko vuosi"
type textarea "x"
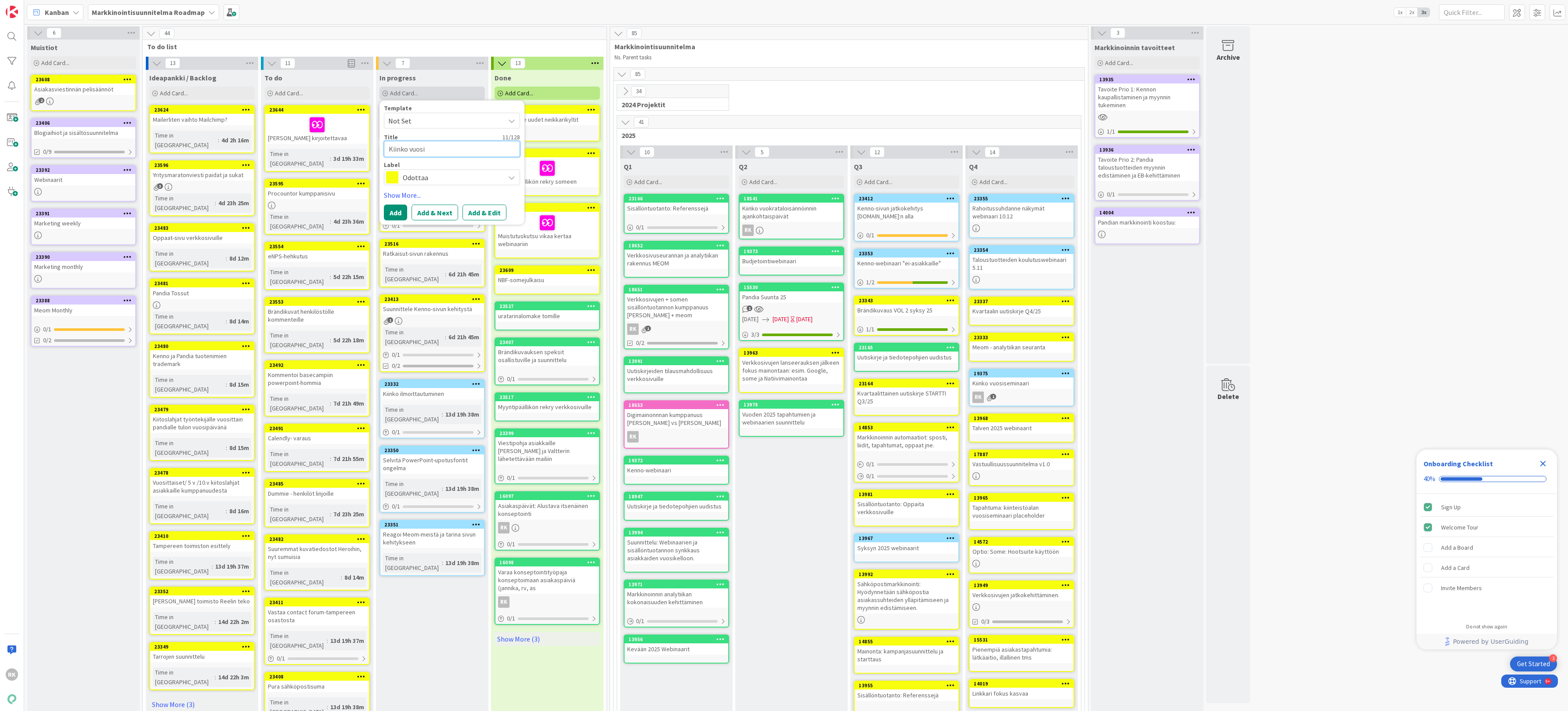
type textarea "Kiinko vuosis"
type textarea "x"
type textarea "Kiinko vuosise"
type textarea "x"
type textarea "Kiinko vuosisem"
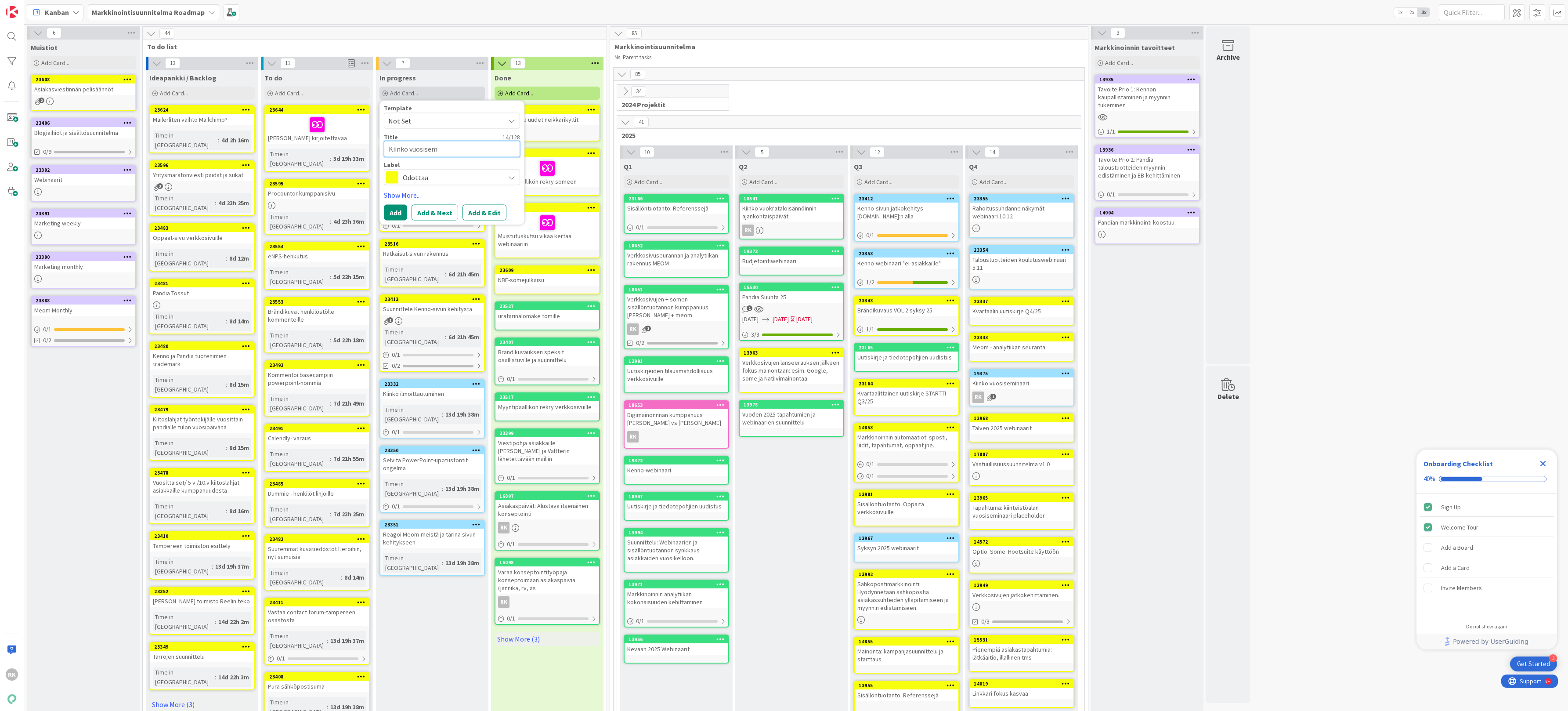
type textarea "x"
type textarea "Kiinko vuosisemin"
type textarea "x"
type textarea "Kiinko vuosisemina"
type textarea "x"
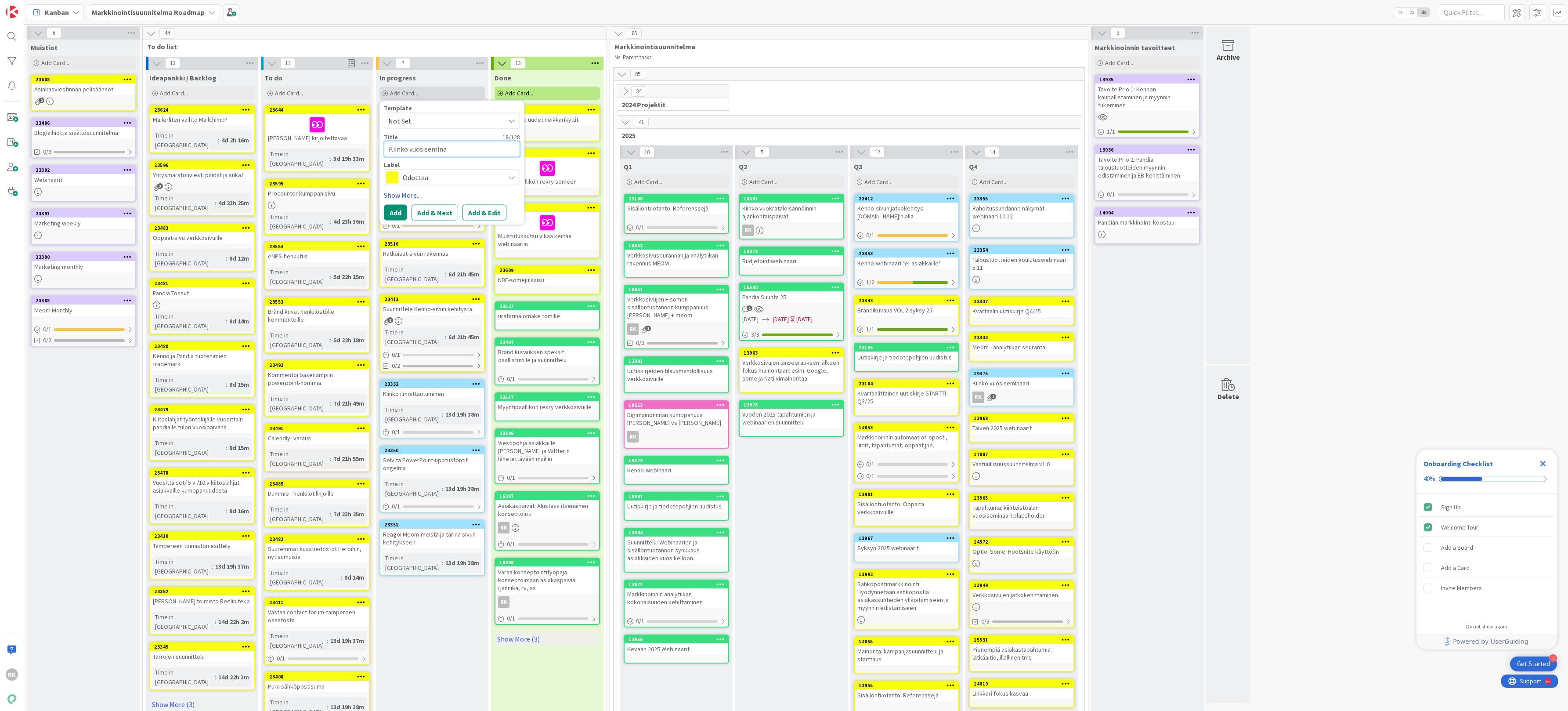
type textarea "Kiinko vuosiseminaa"
type textarea "x"
type textarea "Kiinko vuosiseminaar"
type textarea "x"
type textarea "Kiinko vuosiseminaari"
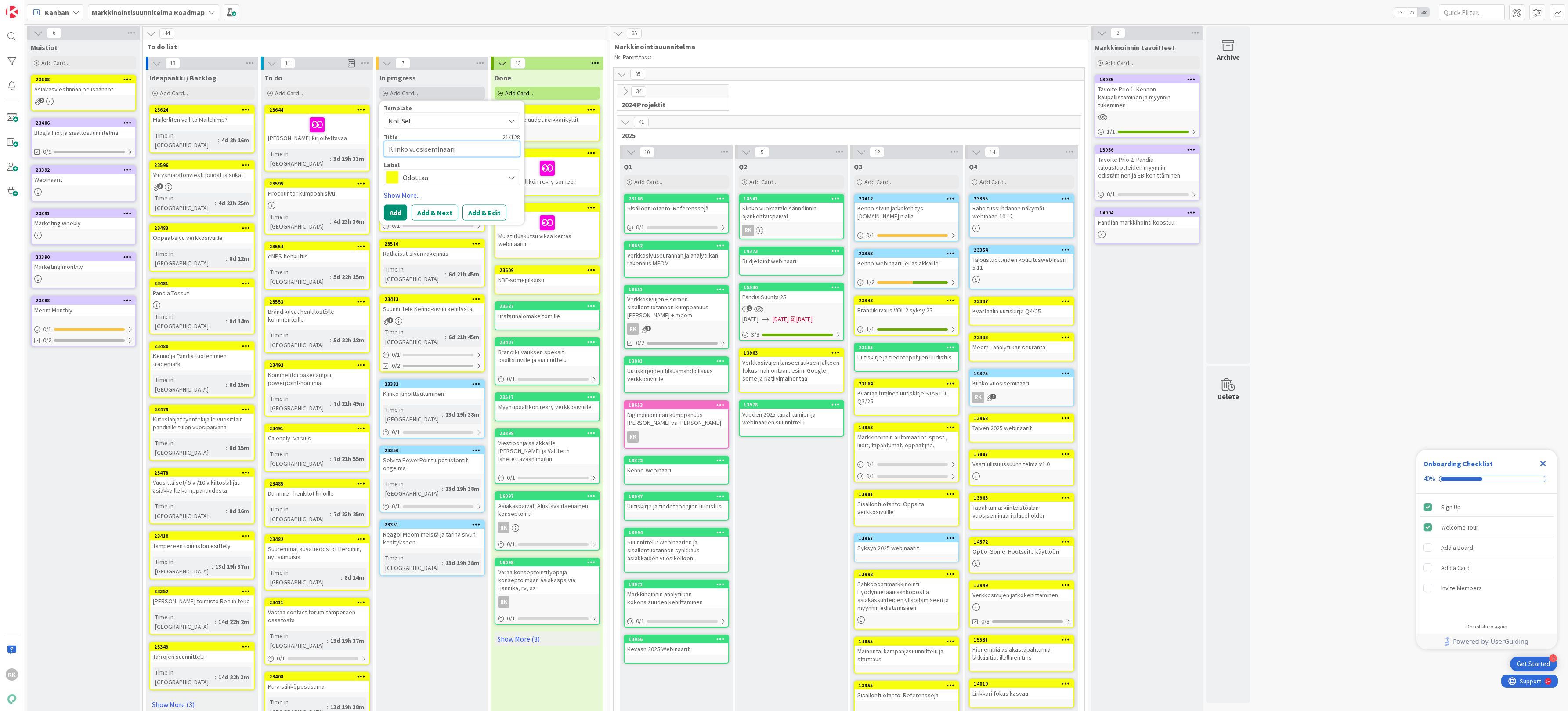
type textarea "x"
type textarea "Kiinko vuosiseminaari"
type textarea "x"
type textarea "Kiinko vuosiseminaari o"
type textarea "x"
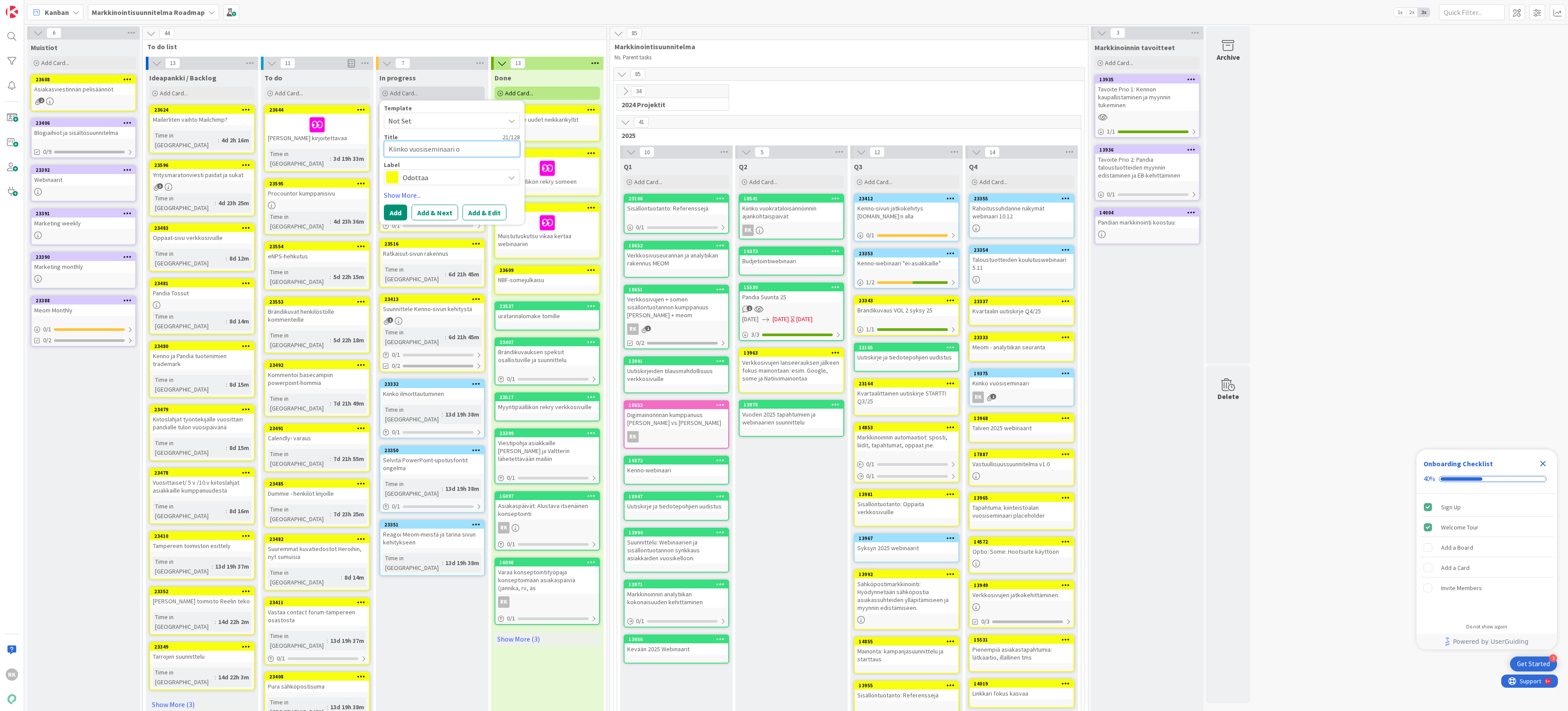
type textarea "Kiinko vuosiseminaari os"
type textarea "x"
type textarea "Kiinko vuosiseminaari osa"
type textarea "x"
type textarea "Kiinko vuosiseminaari osal"
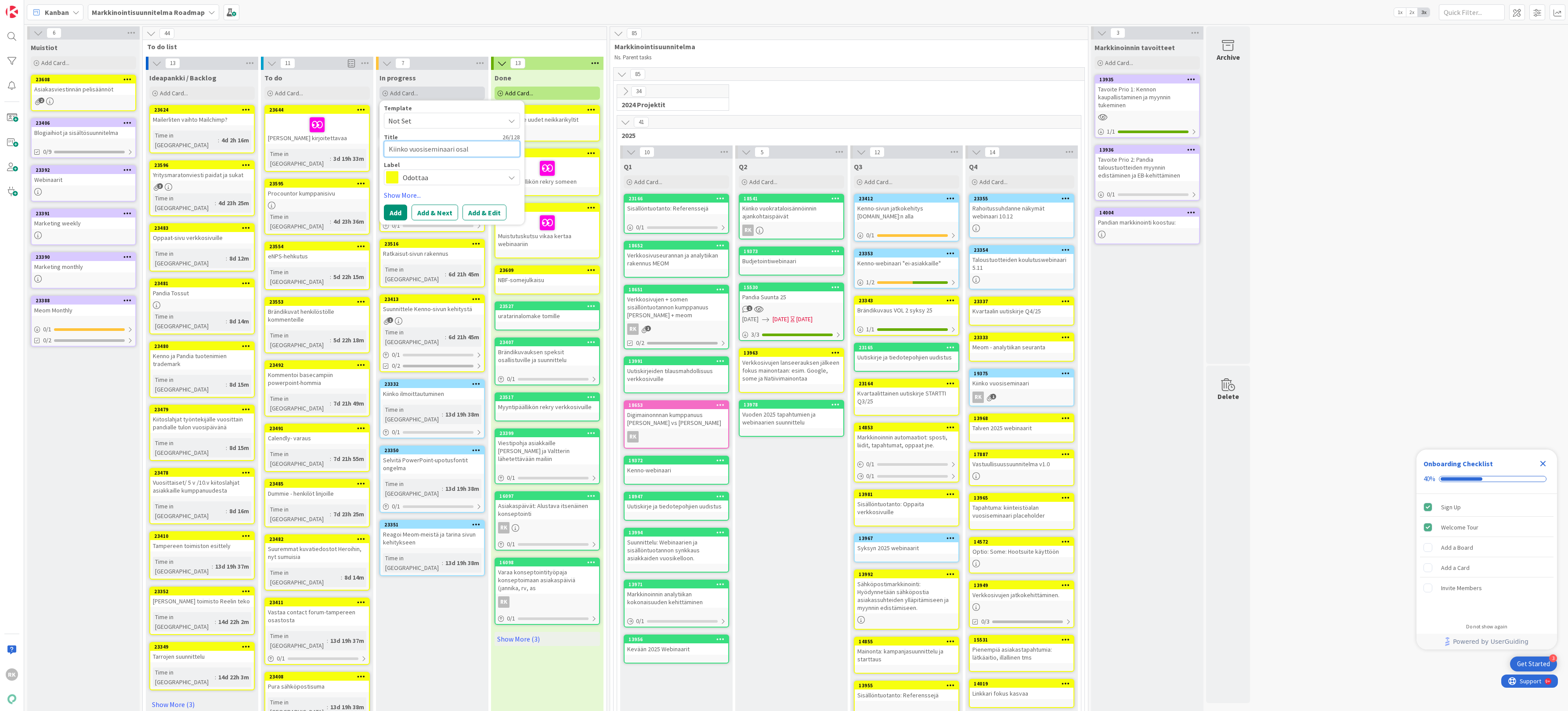
type textarea "x"
type textarea "Kiinko vuosiseminaari osall"
type textarea "x"
type textarea "Kiinko vuosiseminaari osalli"
type textarea "x"
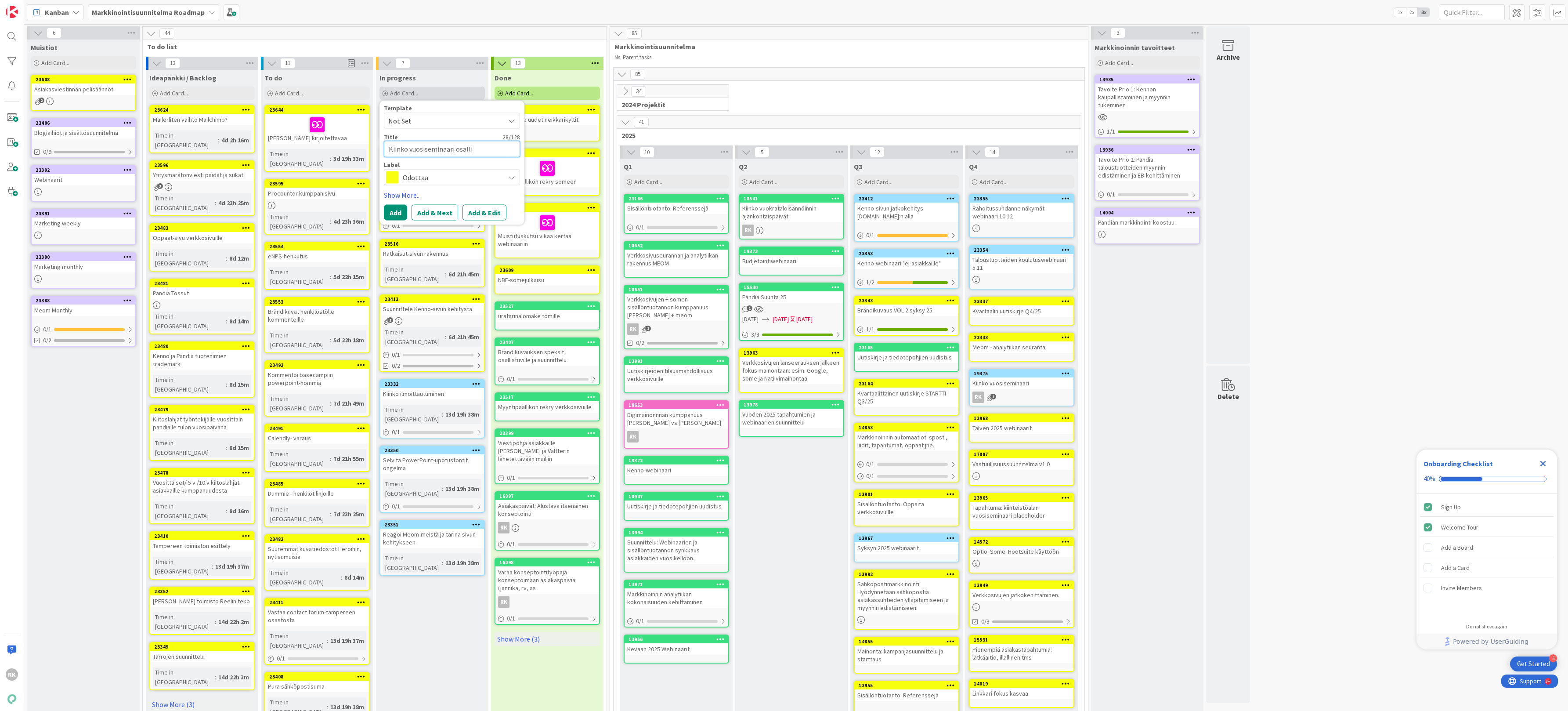
type textarea "Kiinko vuosiseminaari osallis"
type textarea "x"
type textarea "Kiinko vuosiseminaari osallist"
type textarea "x"
type textarea "Kiinko vuosiseminaari osallistu"
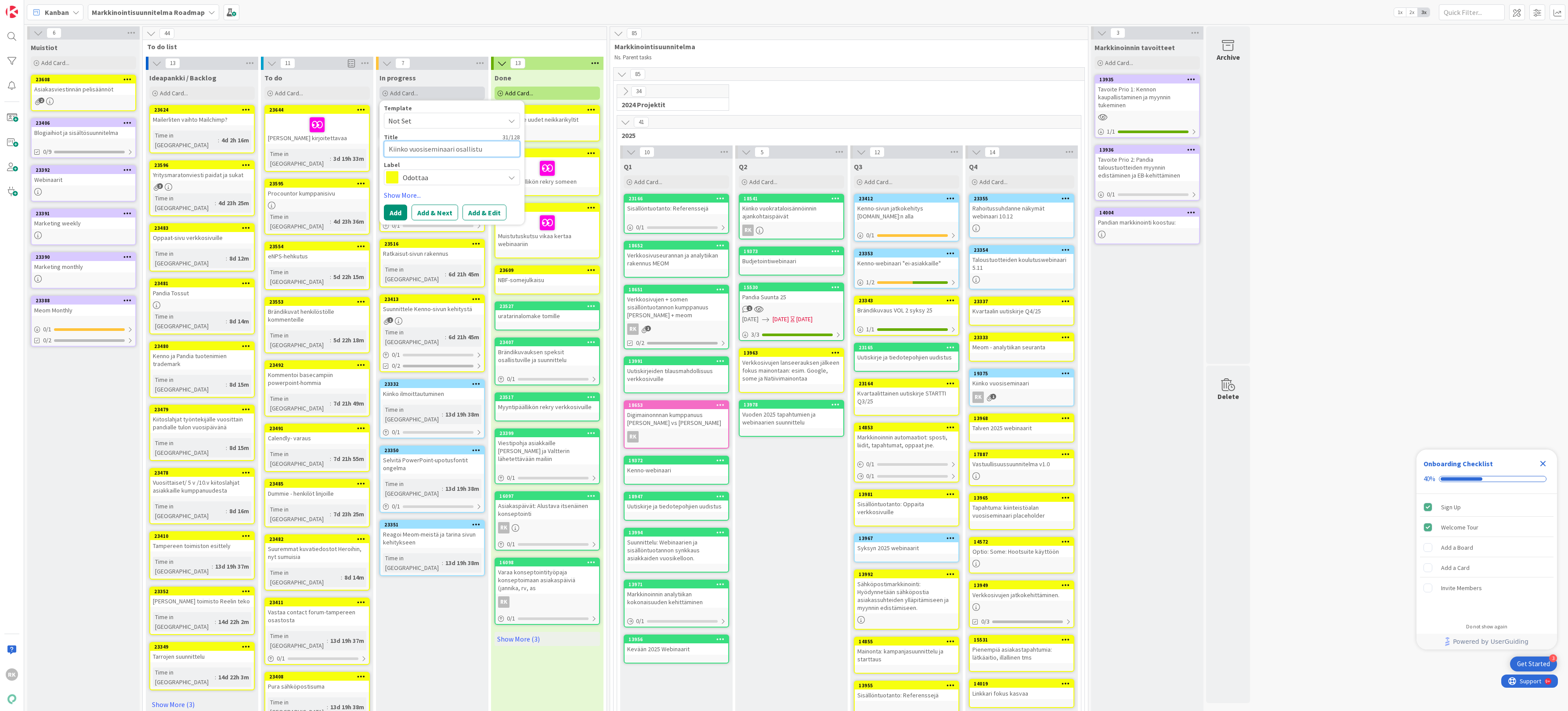
type textarea "x"
type textarea "Kiinko vuosiseminaari osallistum"
type textarea "x"
type textarea "Kiinko vuosiseminaari osallistumis"
type textarea "x"
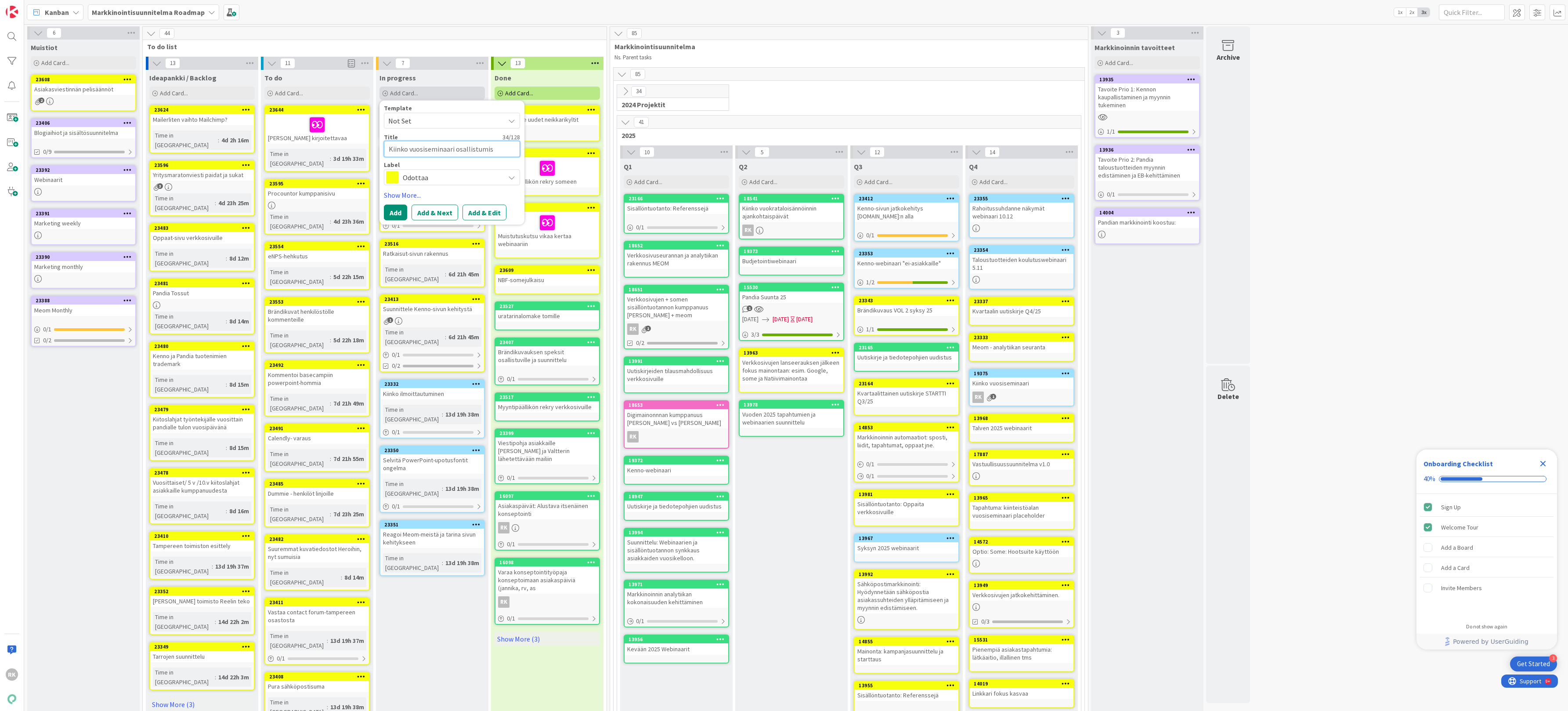
type textarea "Kiinko vuosiseminaari osallistumise"
type textarea "x"
type textarea "Kiinko vuosiseminaari osallistumiset"
click at [393, 210] on button "Add" at bounding box center [395, 212] width 23 height 15
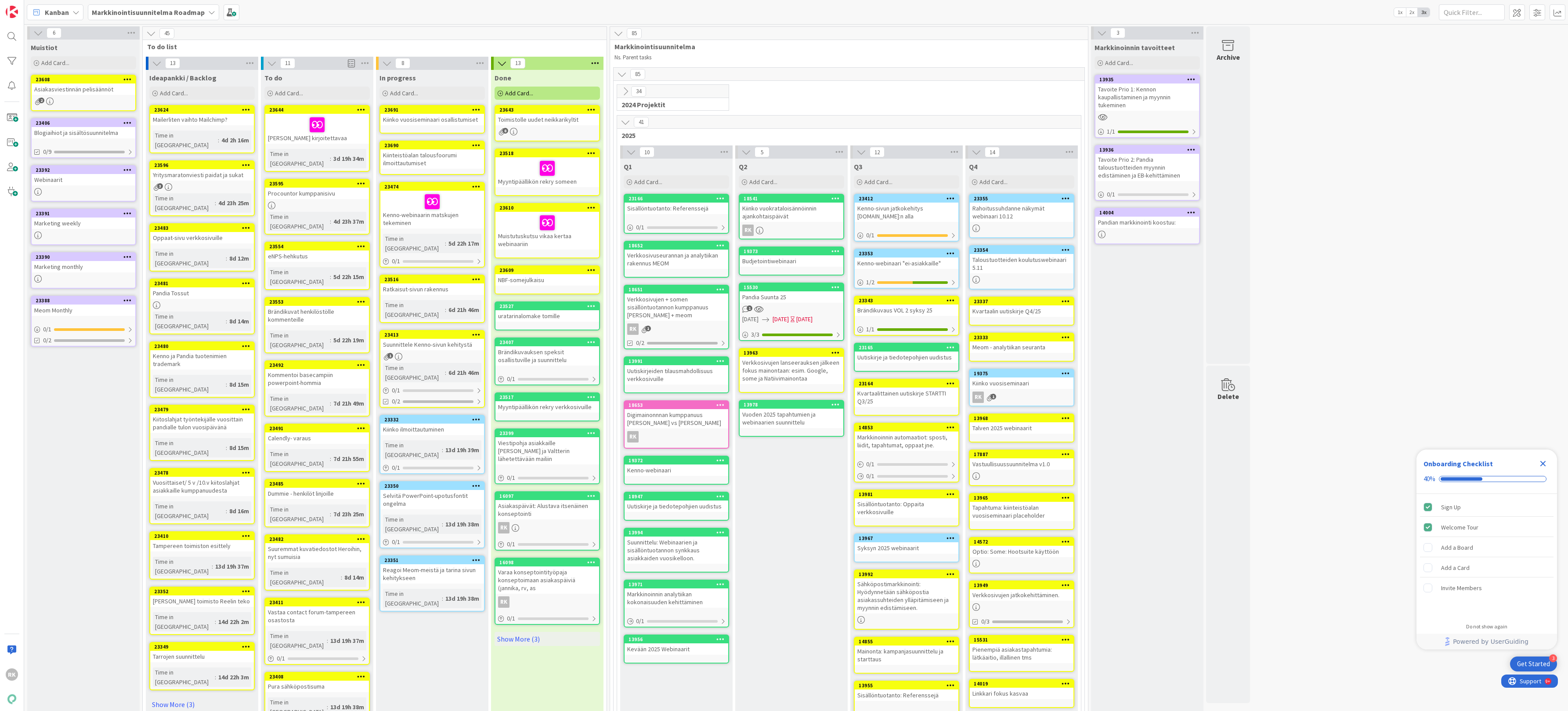
click at [482, 111] on div at bounding box center [476, 110] width 15 height 6
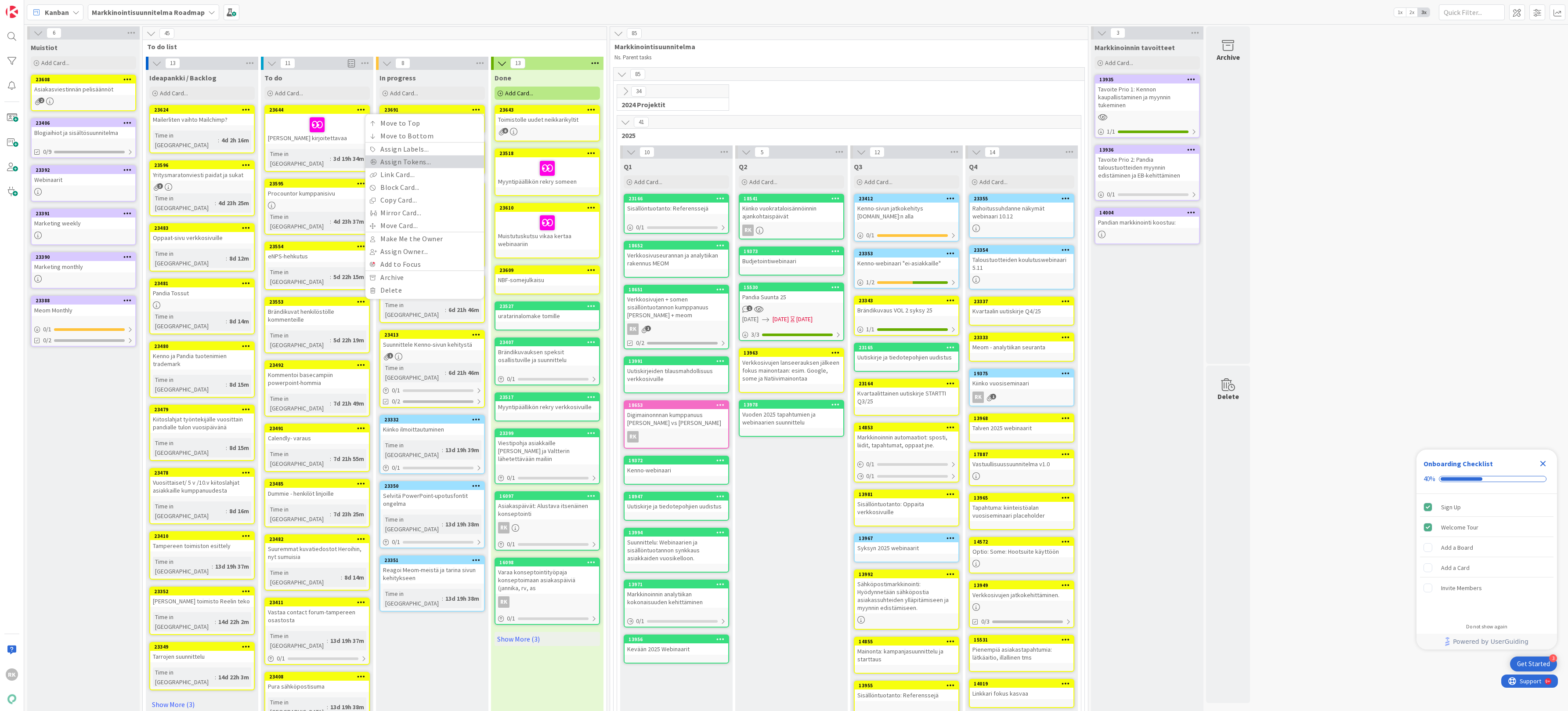
click at [427, 156] on link "Assign Tokens..." at bounding box center [425, 162] width 119 height 13
click at [401, 139] on span "HUOM!" at bounding box center [392, 137] width 22 height 8
click at [374, 136] on div at bounding box center [373, 137] width 8 height 8
click at [374, 131] on div "HUOM!" at bounding box center [425, 137] width 110 height 13
click at [375, 139] on div at bounding box center [373, 137] width 8 height 8
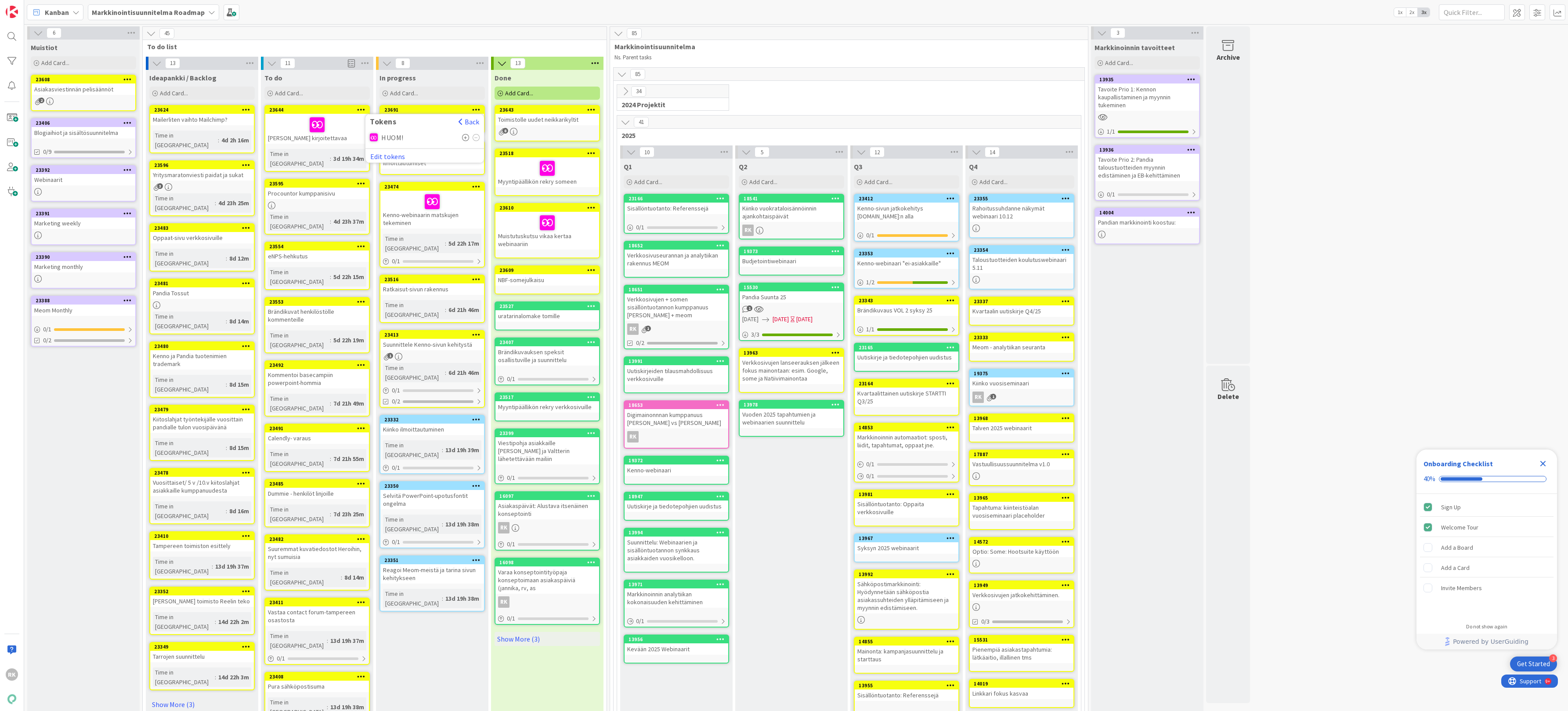
click at [383, 138] on span "HUOM!" at bounding box center [392, 137] width 22 height 8
click at [466, 137] on icon at bounding box center [465, 138] width 8 height 7
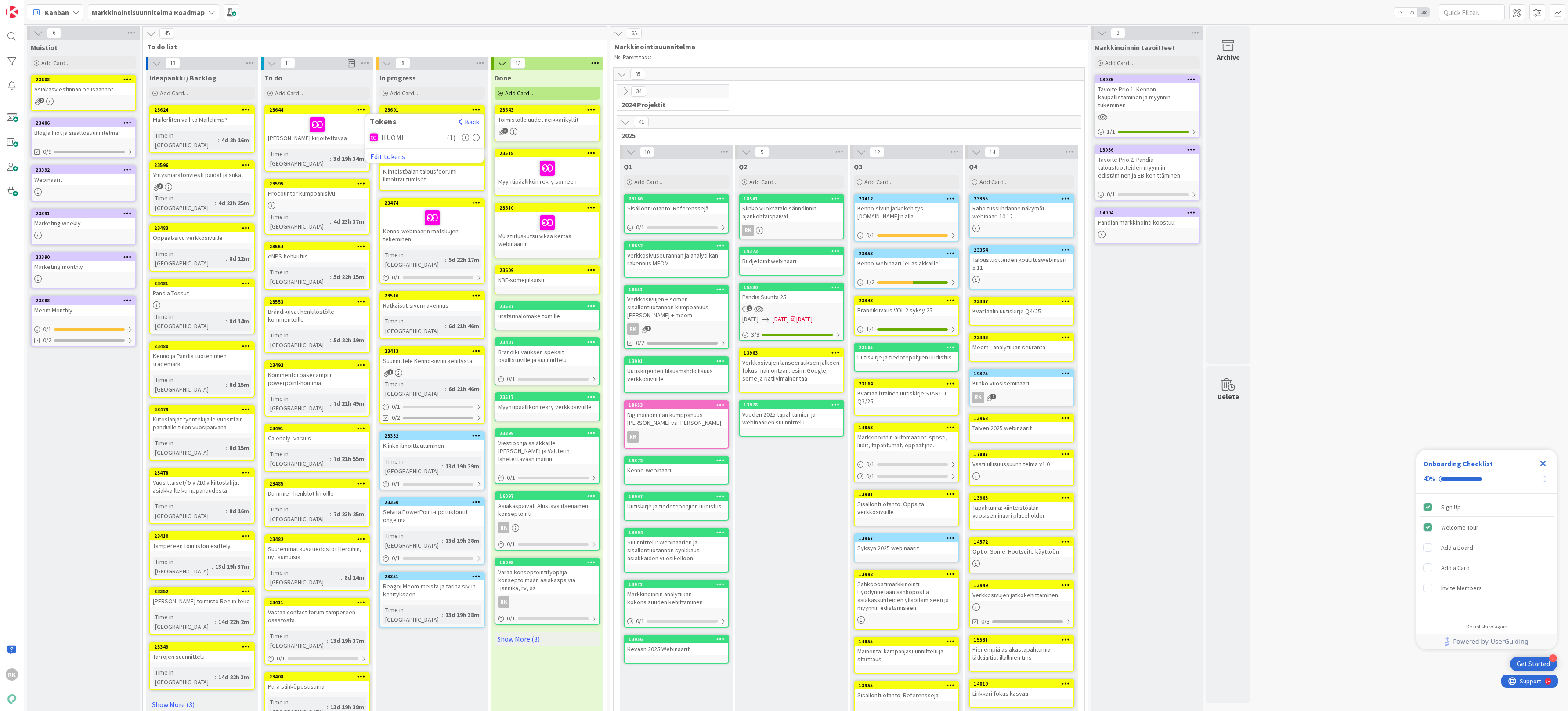
click at [458, 85] on div "In progress Add Card... Template Not Set Title 0 / 128 Label Odottaa Show More.…" at bounding box center [432, 85] width 112 height 32
click at [474, 160] on icon at bounding box center [477, 161] width 8 height 6
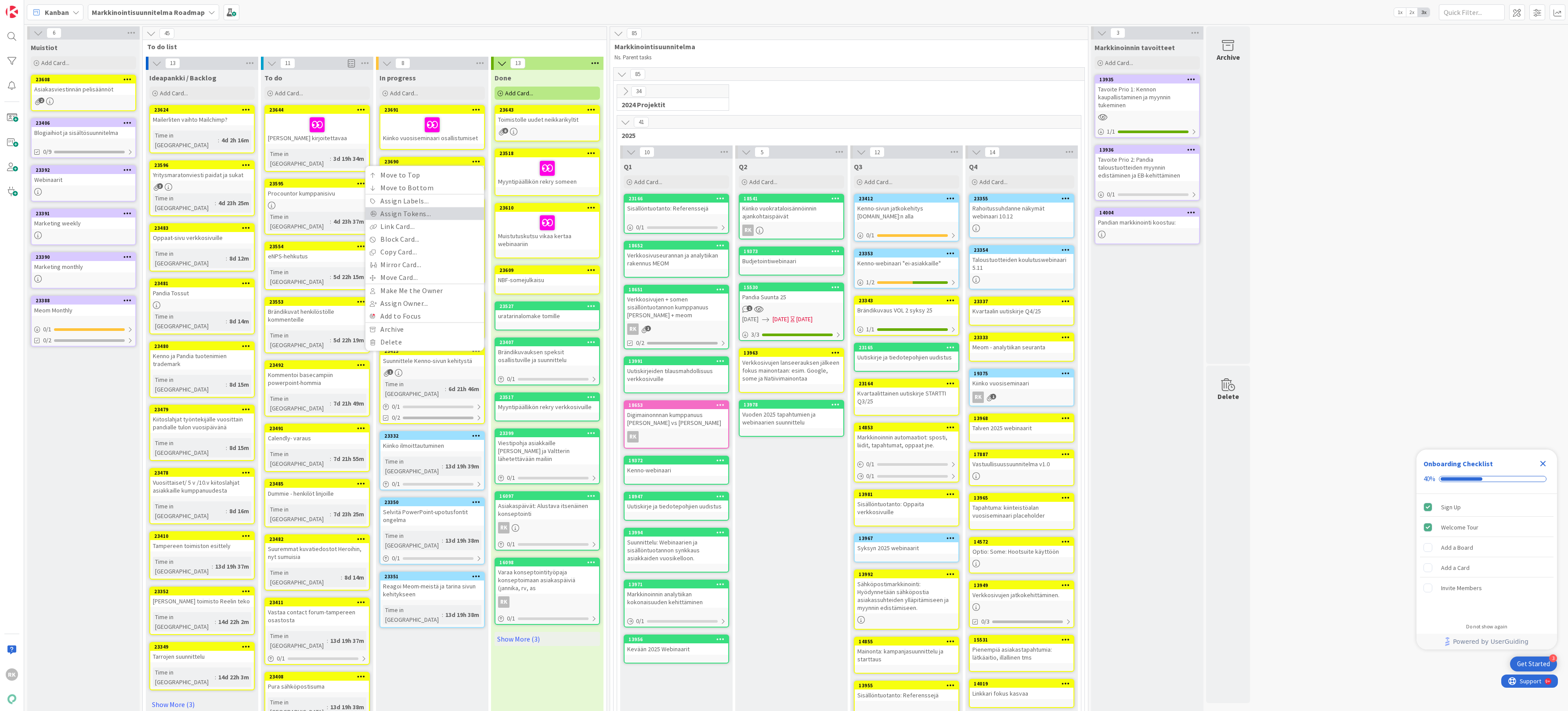
click at [425, 209] on link "Assign Tokens..." at bounding box center [425, 214] width 119 height 13
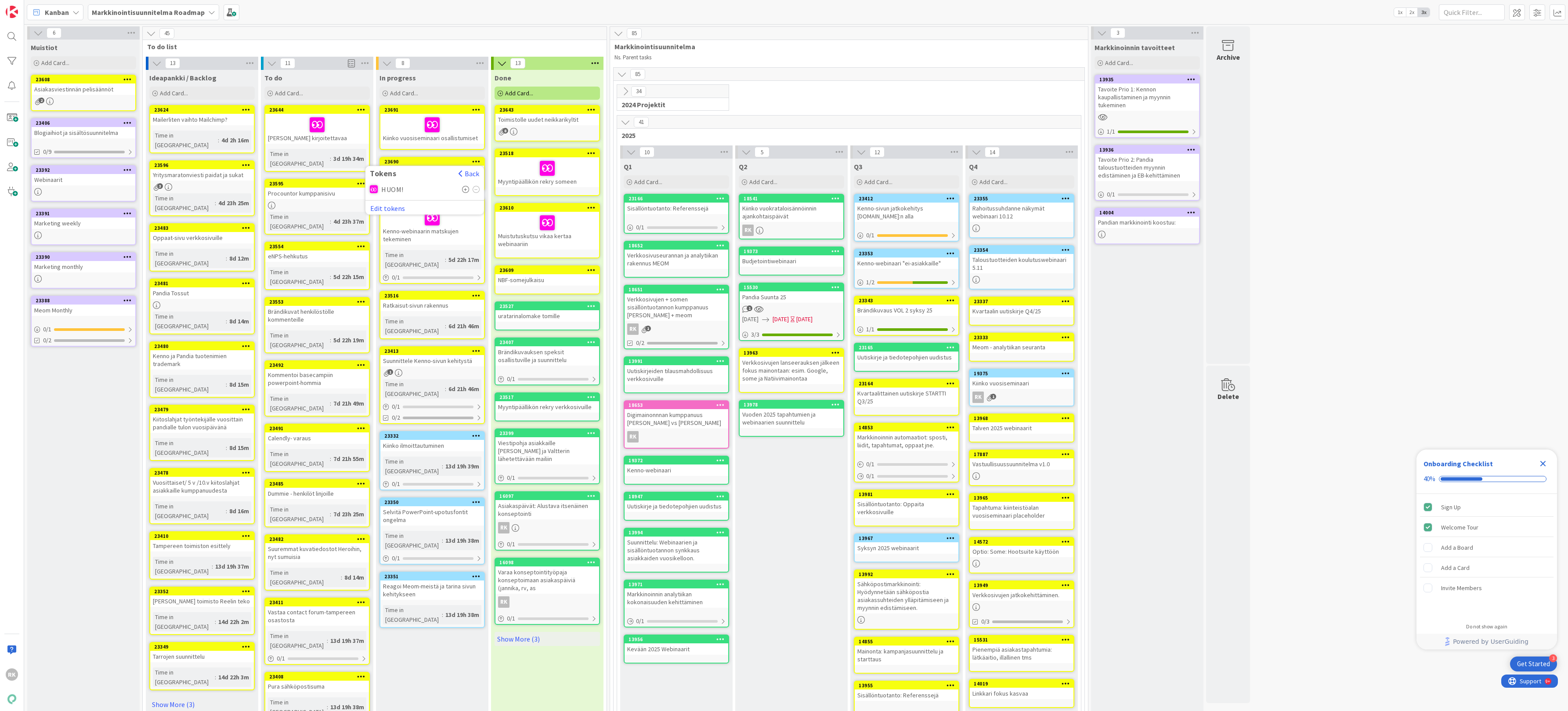
click at [464, 188] on icon at bounding box center [465, 189] width 8 height 7
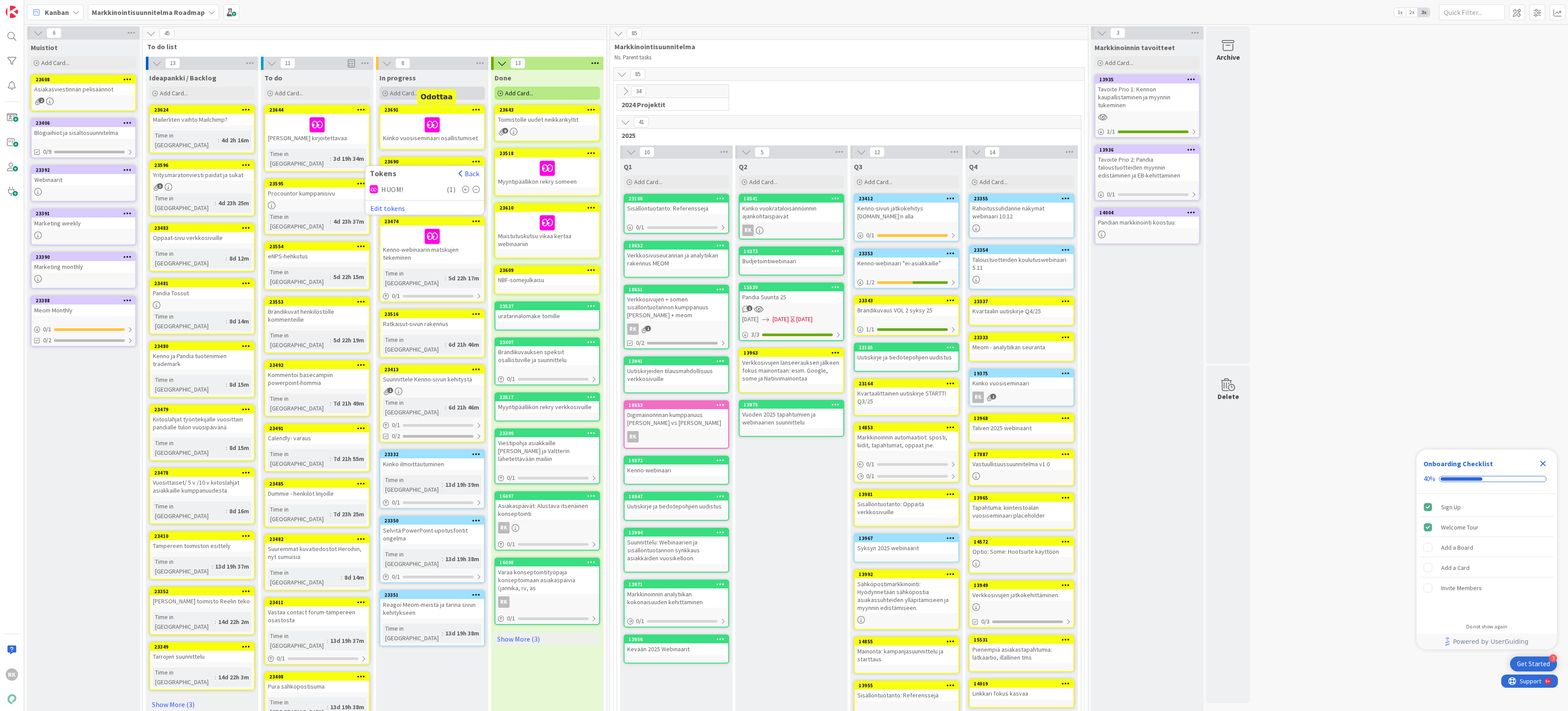
click at [460, 89] on div "Add Card..." at bounding box center [432, 93] width 105 height 13
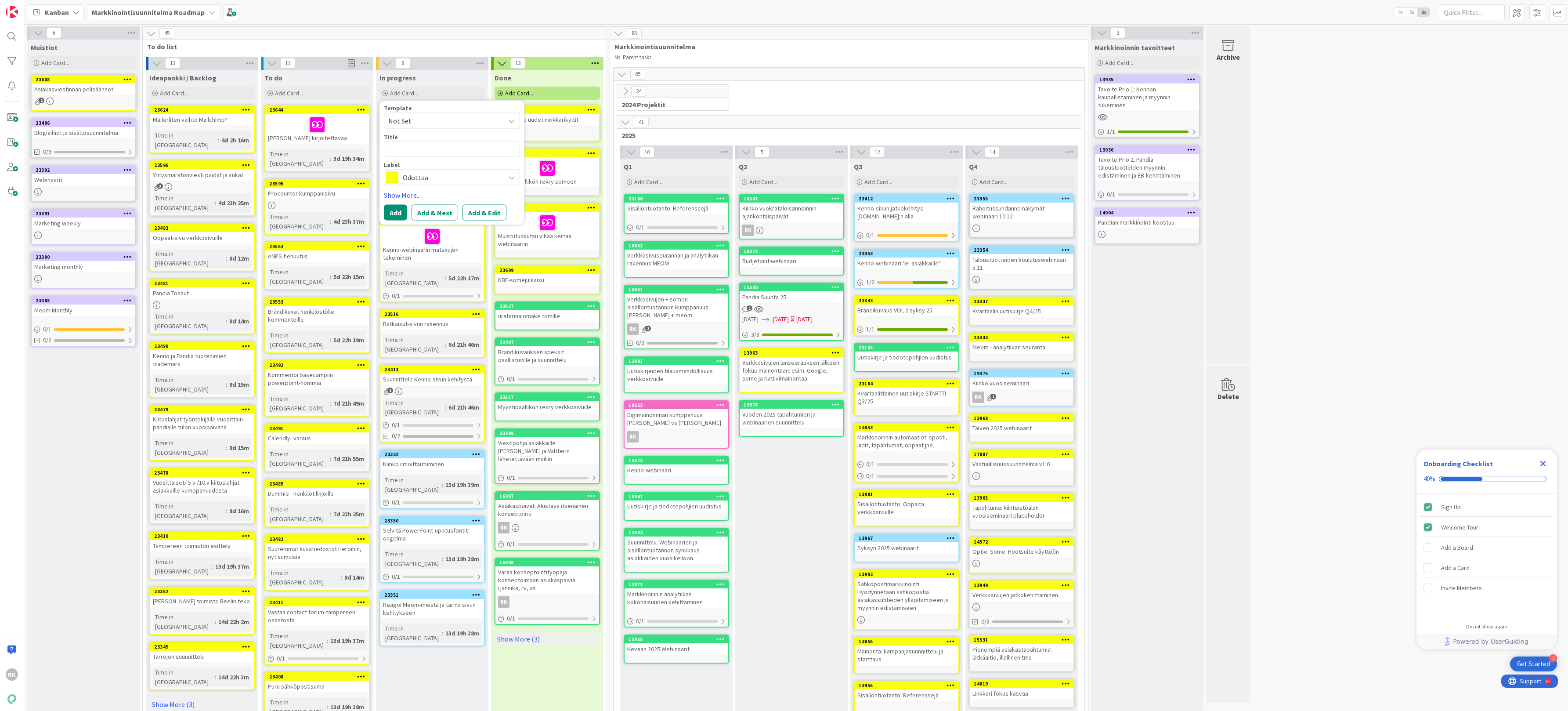
click at [759, 99] on div "34 2024 Projektit" at bounding box center [848, 100] width 467 height 31
